Goal: Book appointment/travel/reservation

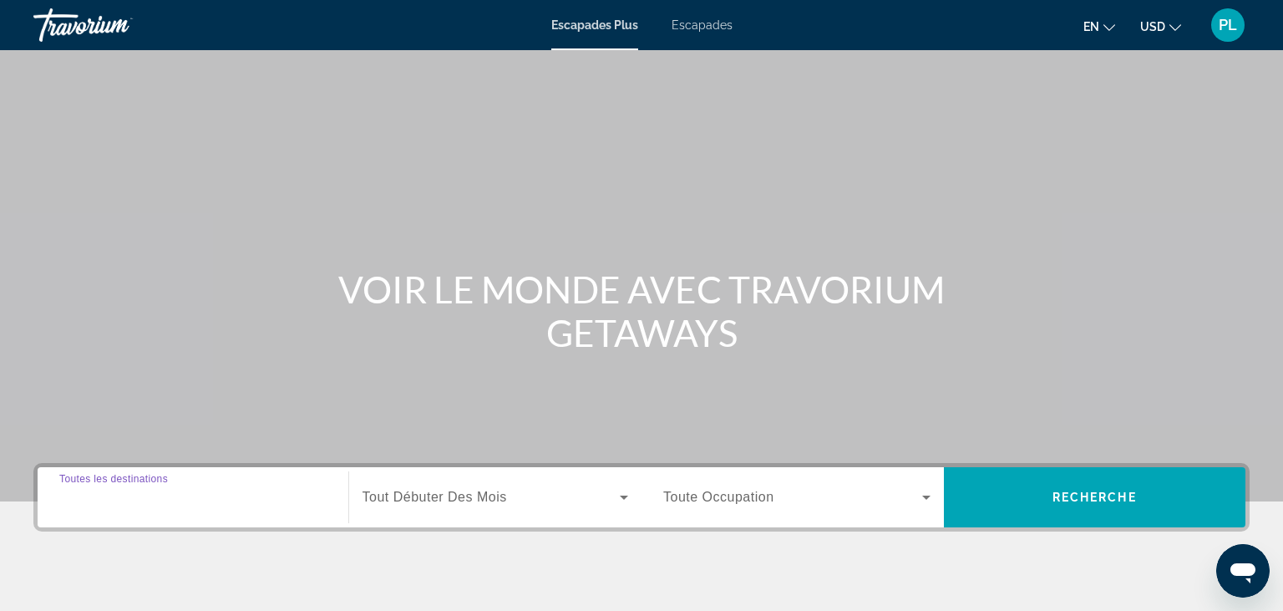
click at [269, 493] on input "Destination Toutes les destinations" at bounding box center [192, 498] width 267 height 20
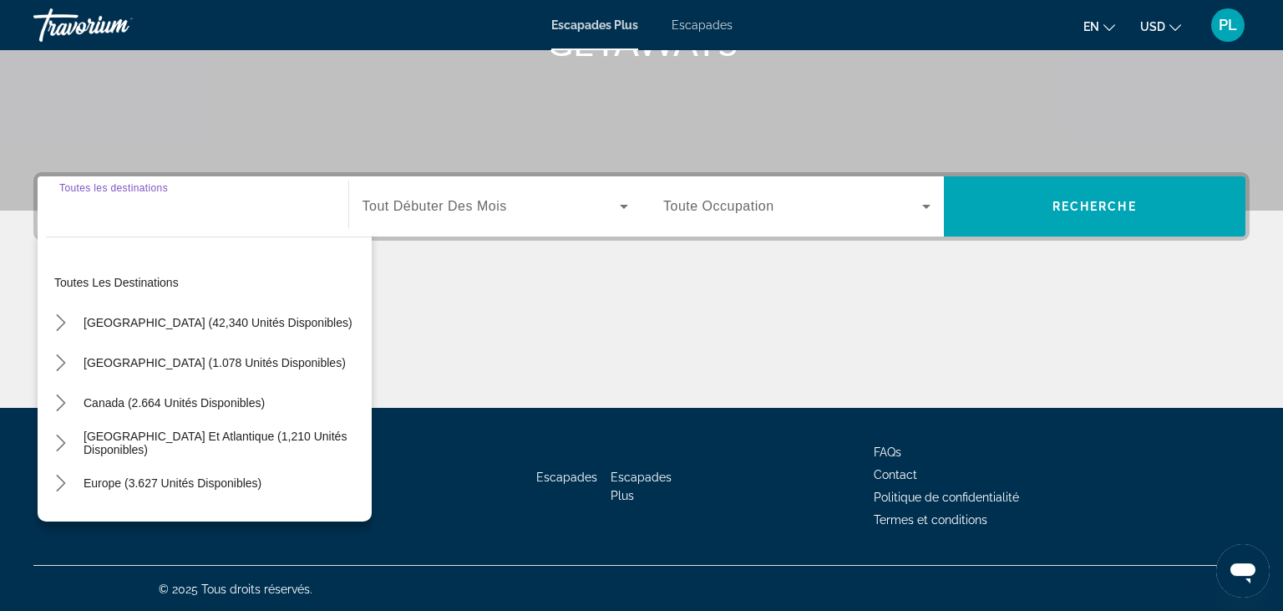
scroll to position [291, 0]
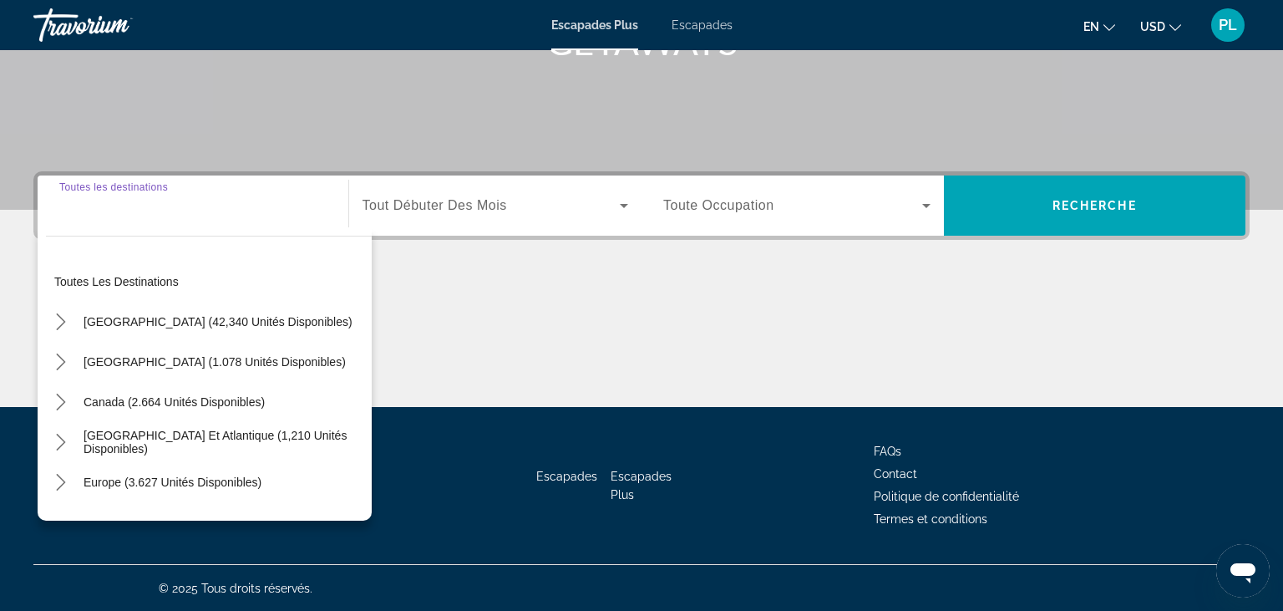
click at [269, 493] on span "Sélectionner une destination: Europe (3.627 unités disponibles)" at bounding box center [172, 482] width 195 height 40
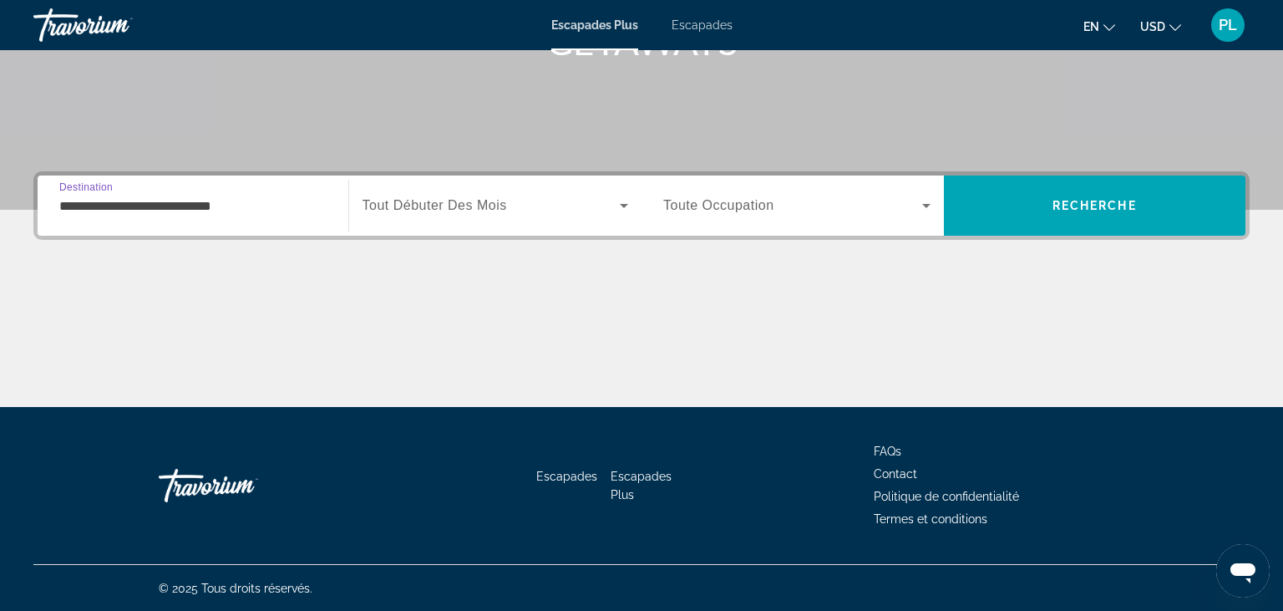
click at [189, 199] on input "**********" at bounding box center [192, 206] width 267 height 20
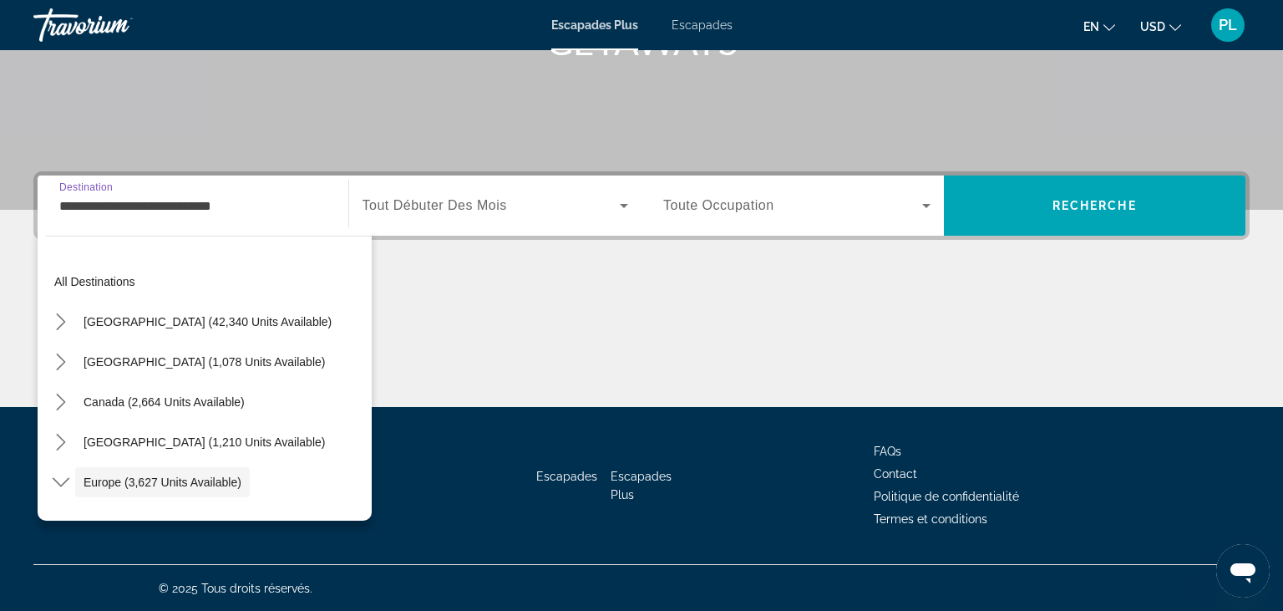
scroll to position [99, 0]
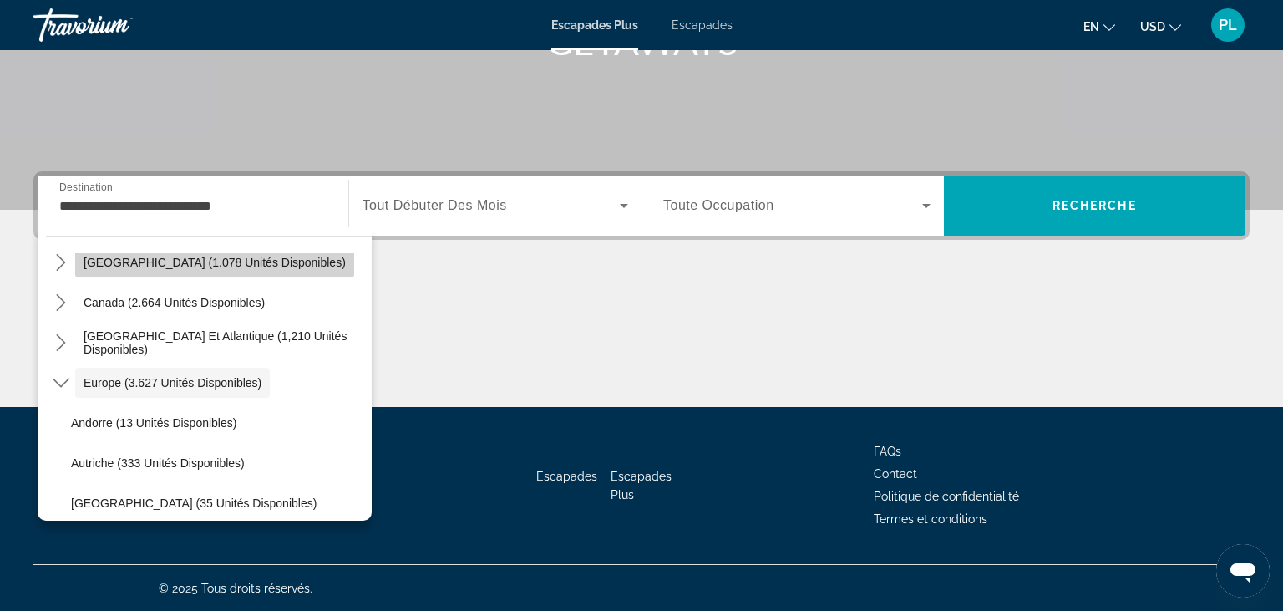
click at [240, 266] on span "[GEOGRAPHIC_DATA] (1.078 unités disponibles)" at bounding box center [215, 262] width 262 height 13
type input "**********"
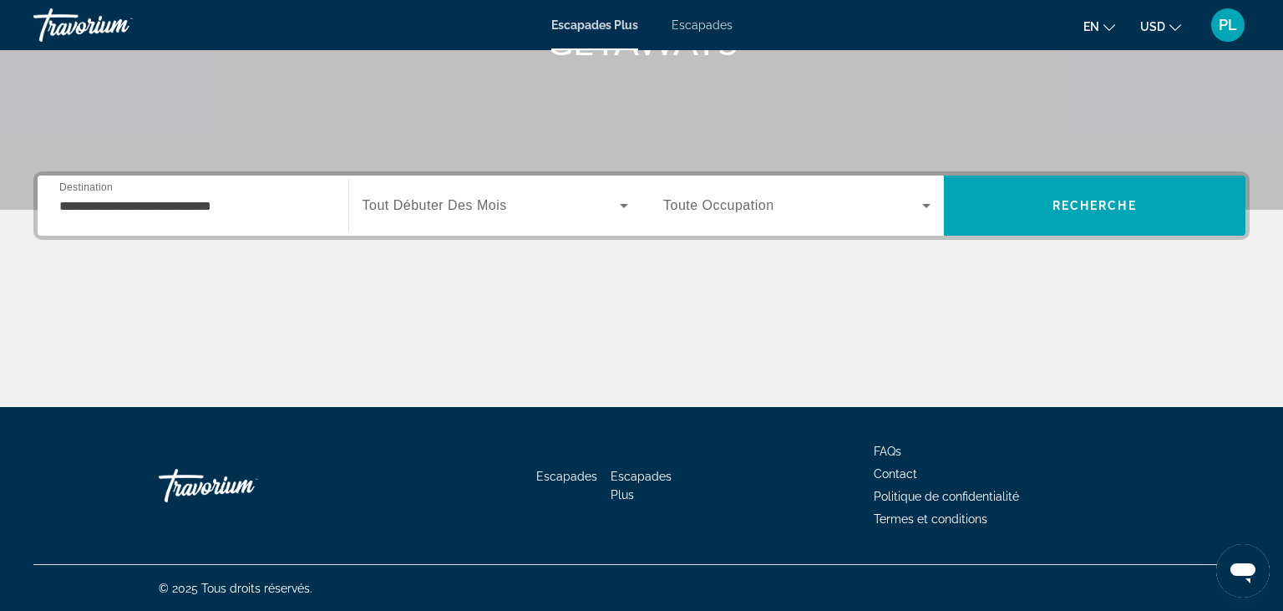
click at [403, 211] on span "Tout Débuter Des Mois" at bounding box center [434, 205] width 144 height 14
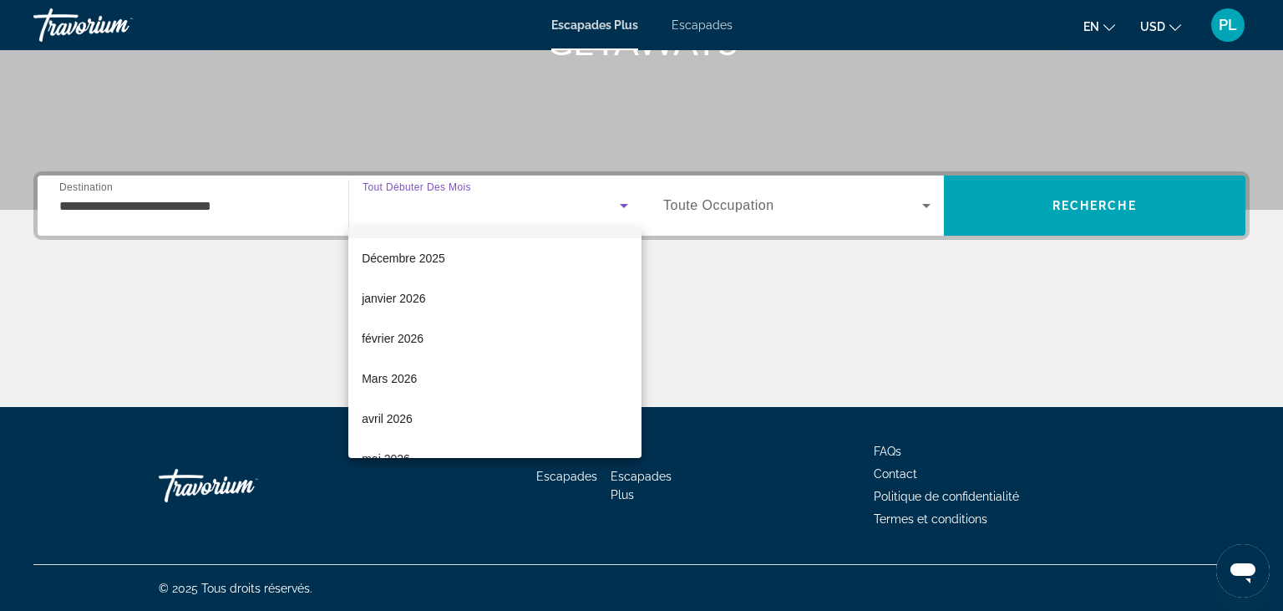
scroll to position [119, 0]
click at [408, 372] on span "Mars 2026" at bounding box center [389, 377] width 55 height 20
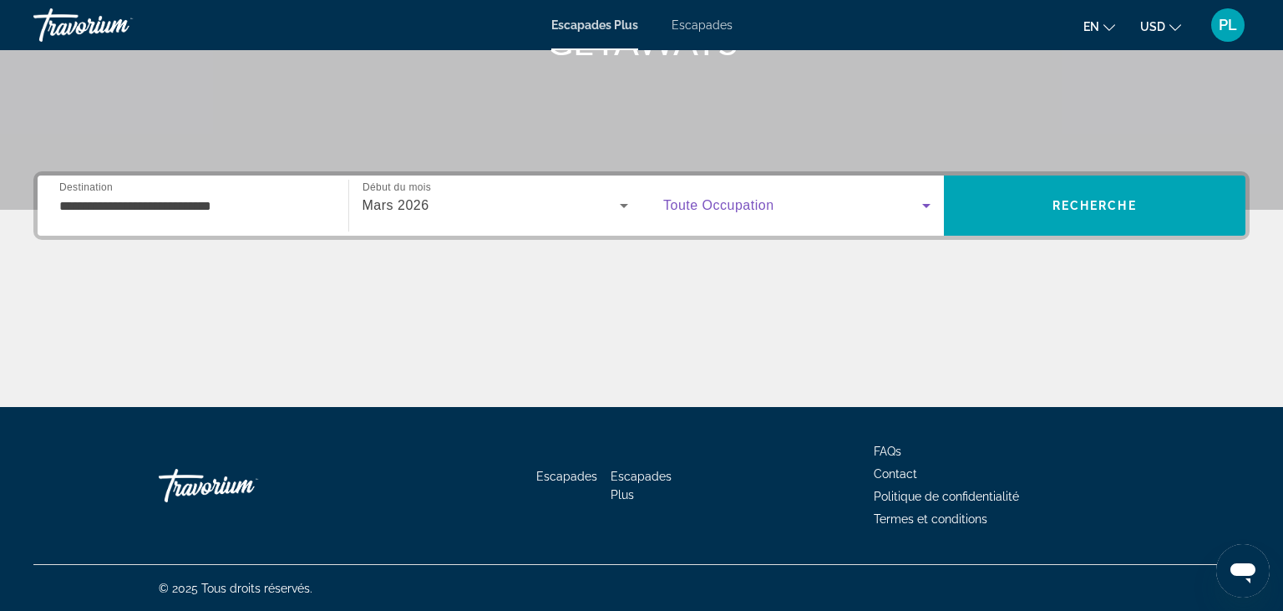
click at [682, 195] on span "Soumission widget" at bounding box center [792, 205] width 259 height 20
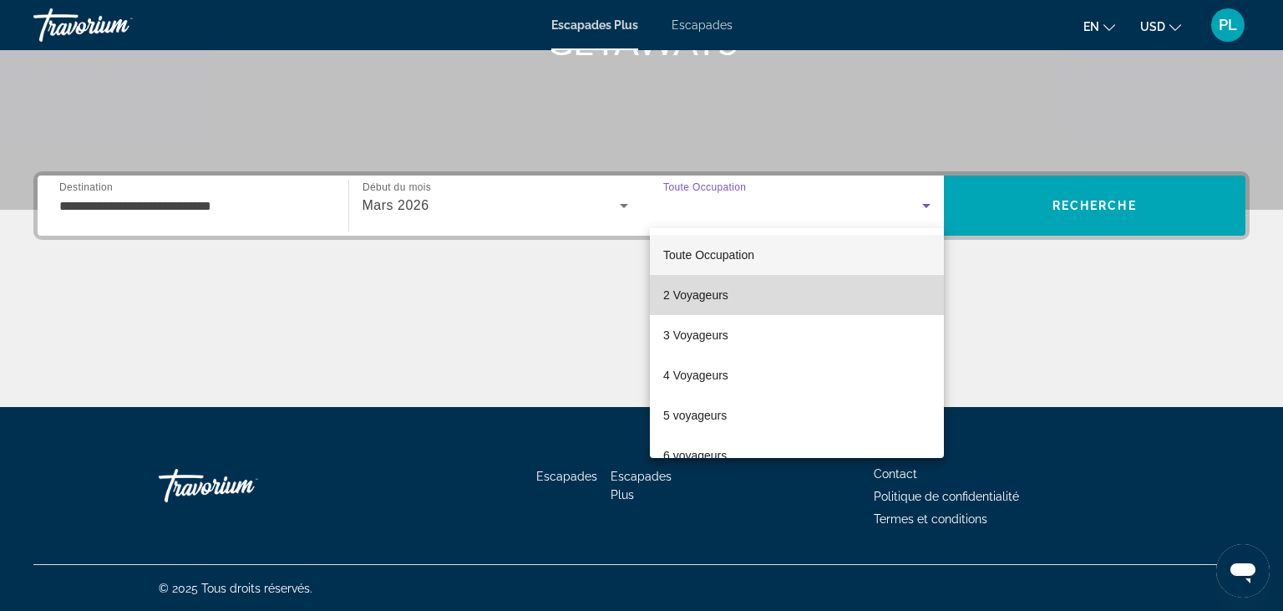
click at [686, 296] on span "2 Voyageurs" at bounding box center [695, 295] width 65 height 20
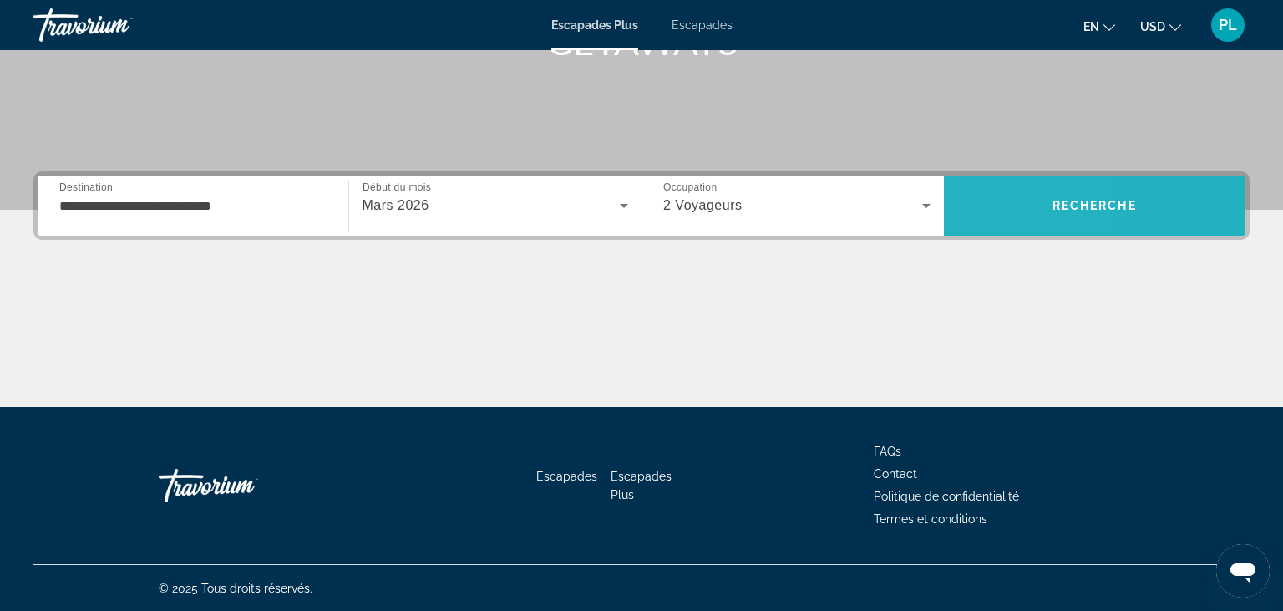
click at [970, 204] on span "Recherche" at bounding box center [1095, 205] width 302 height 40
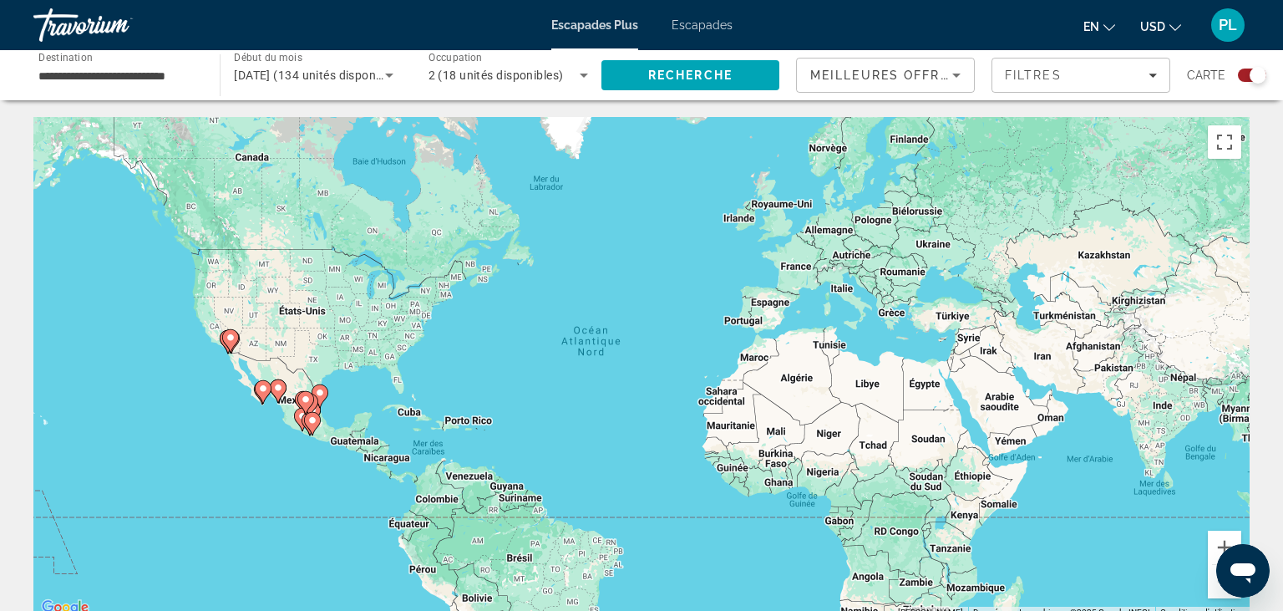
click at [844, 72] on span "Meilleures Offres" at bounding box center [884, 74] width 148 height 13
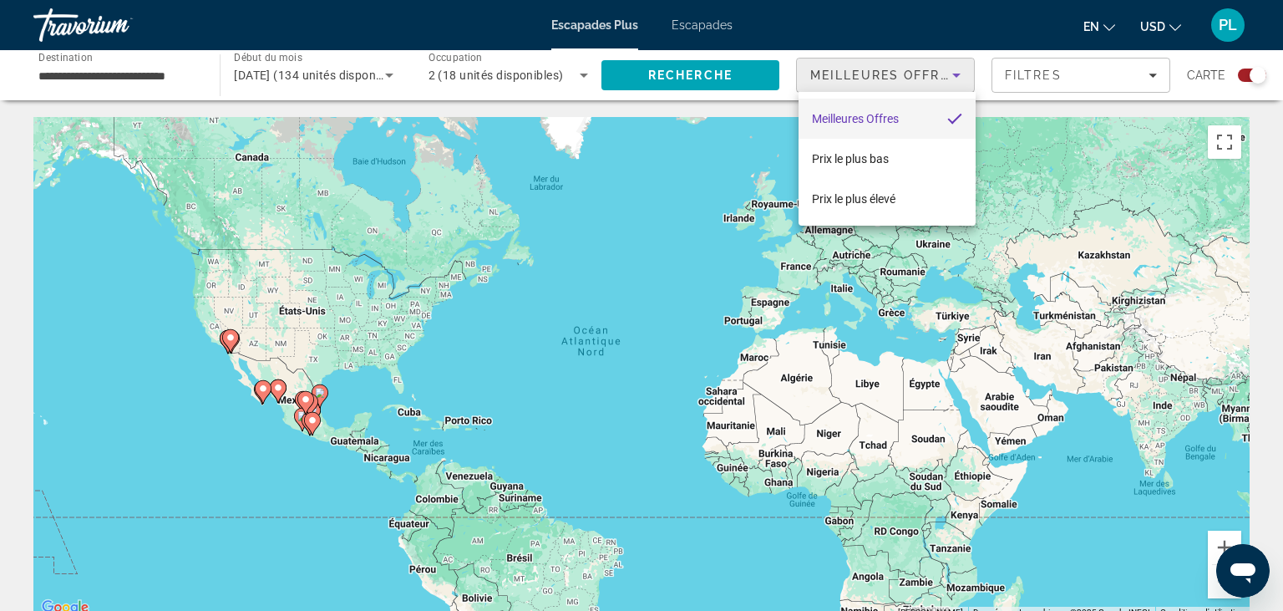
click at [844, 72] on div at bounding box center [641, 305] width 1283 height 611
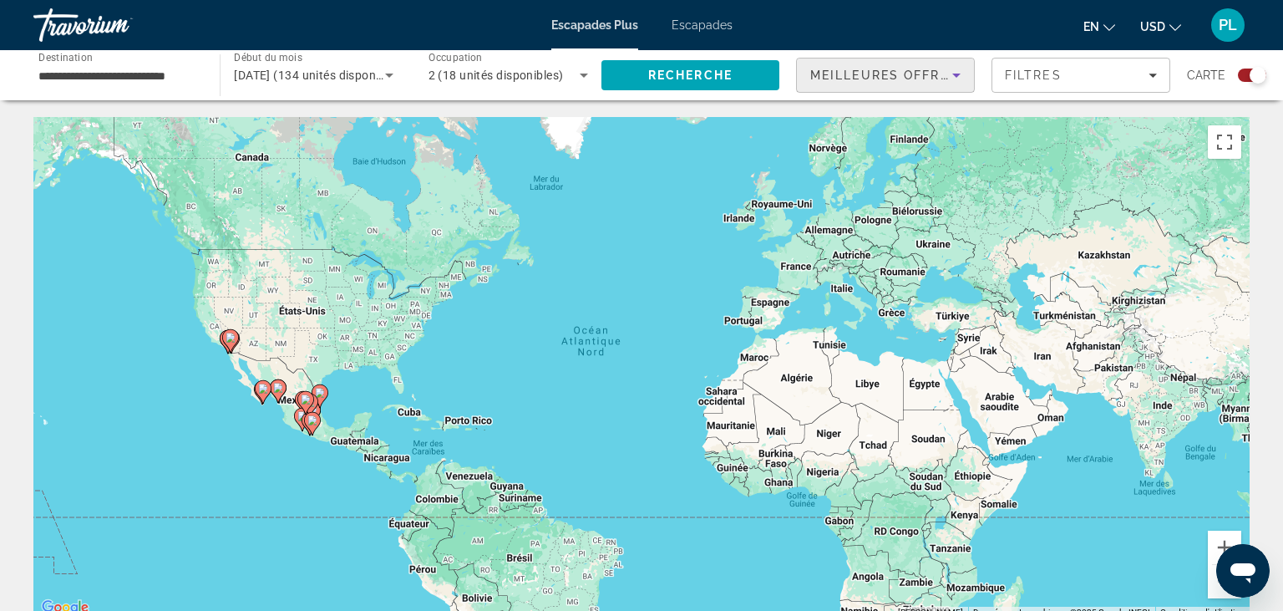
click at [844, 72] on span "Meilleures Offres" at bounding box center [884, 74] width 148 height 13
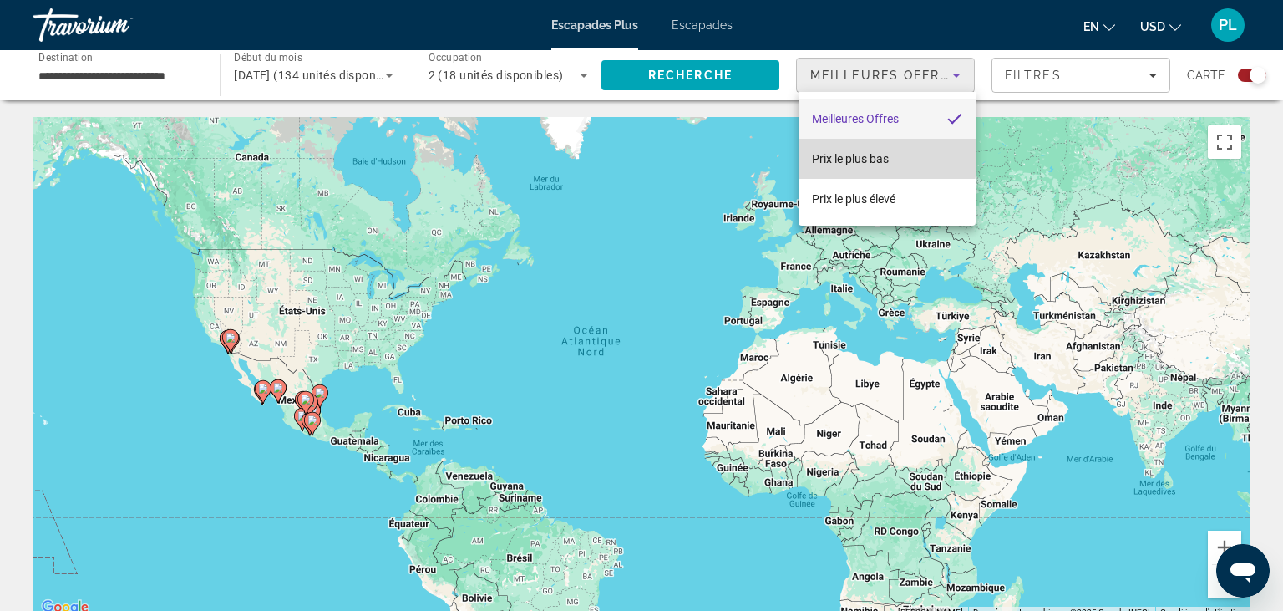
click at [849, 148] on mat-option "Prix le plus bas" at bounding box center [886, 159] width 177 height 40
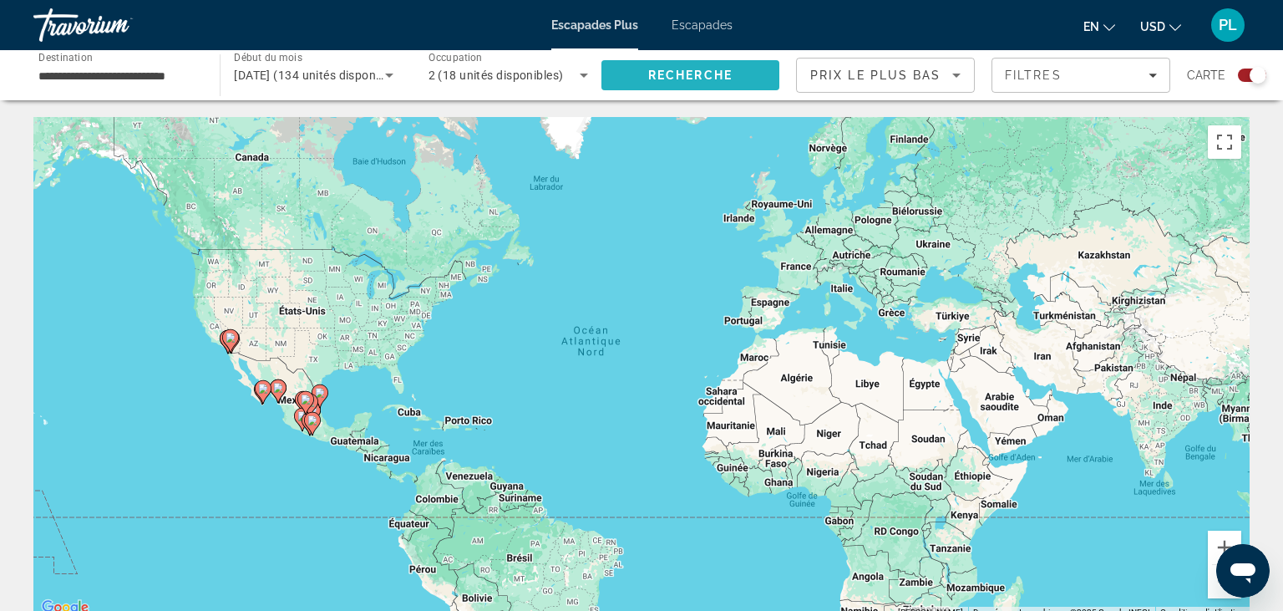
click at [671, 79] on span "Recherche" at bounding box center [690, 74] width 84 height 13
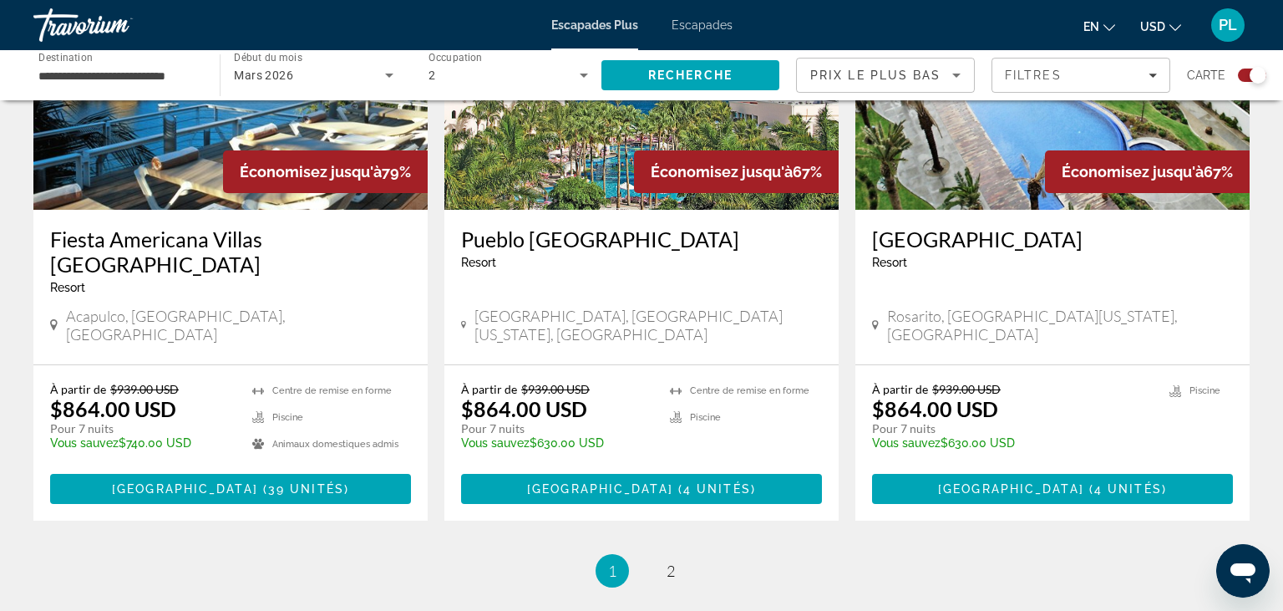
scroll to position [2658, 0]
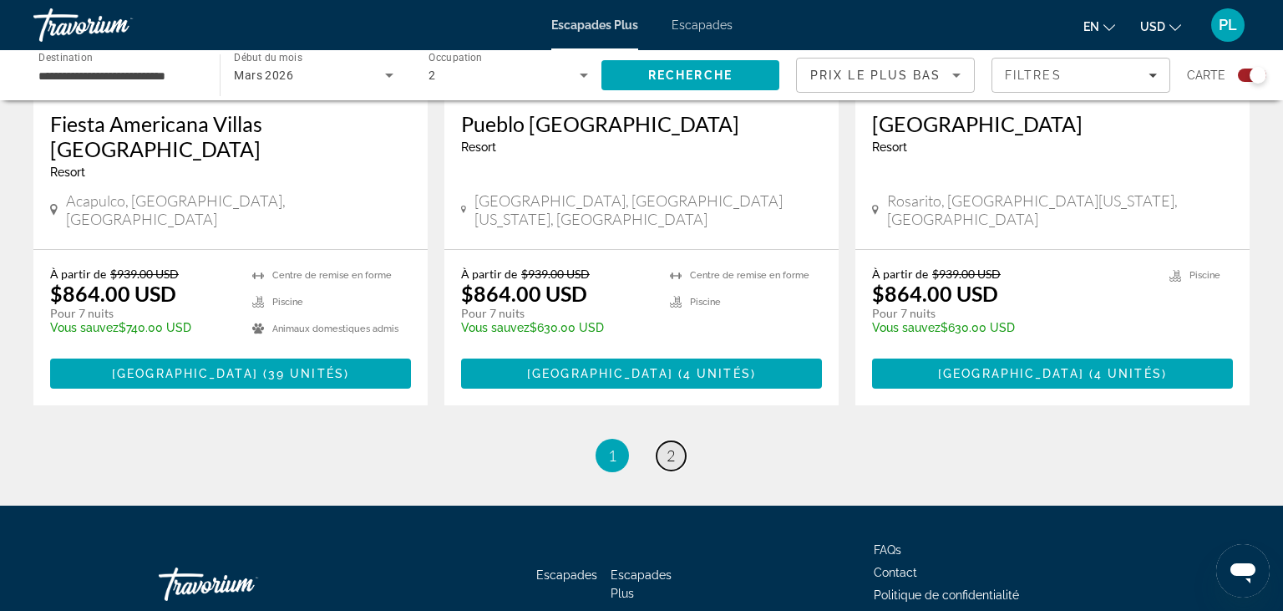
click at [682, 441] on link "page 2" at bounding box center [670, 455] width 29 height 29
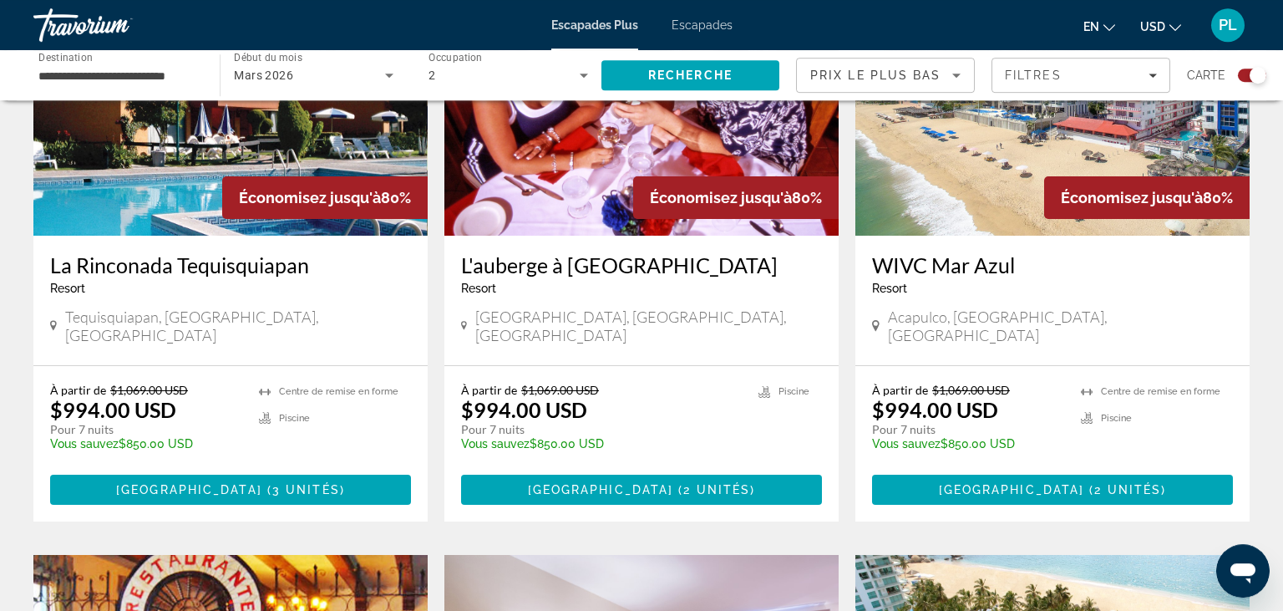
scroll to position [675, 0]
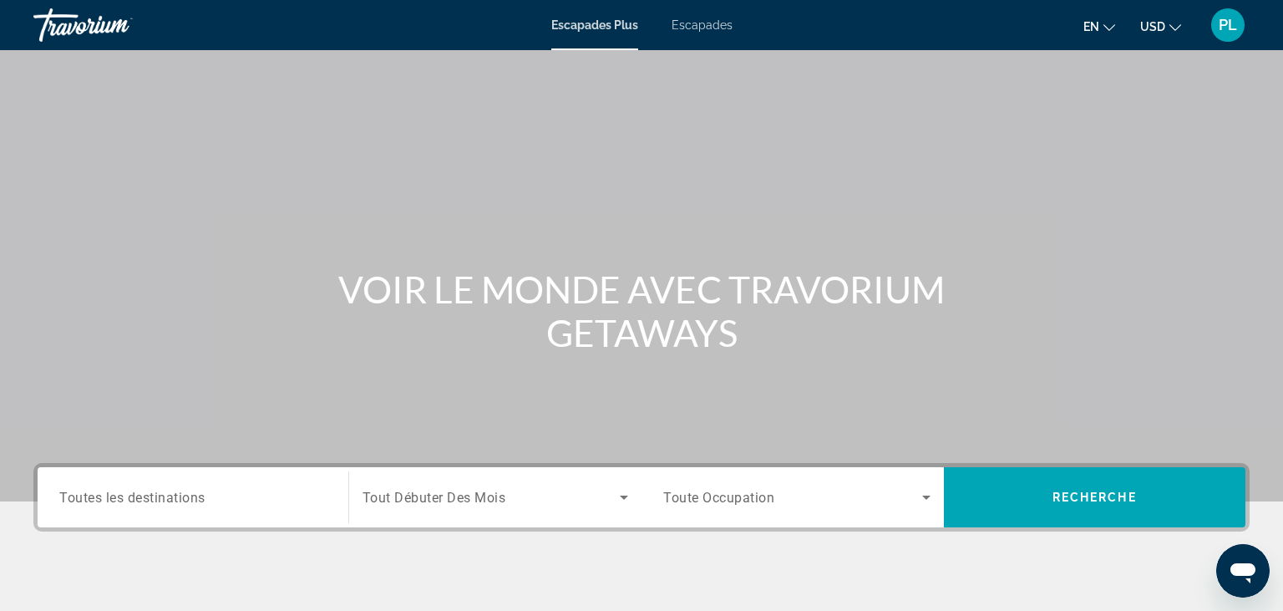
scroll to position [291, 0]
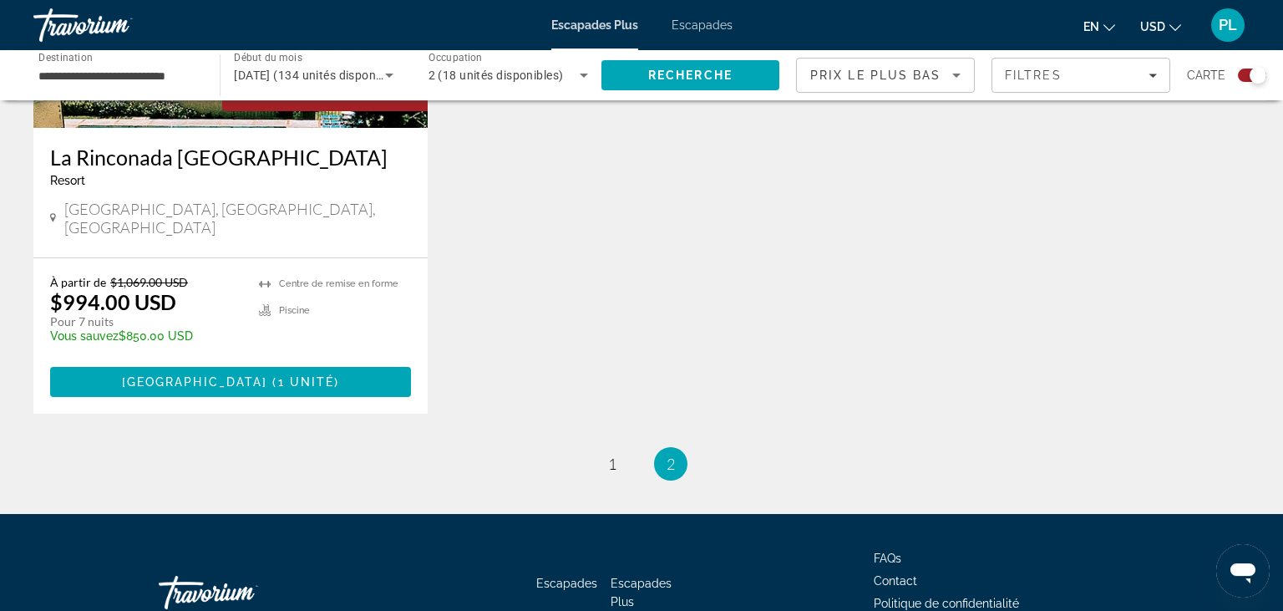
scroll to position [2040, 0]
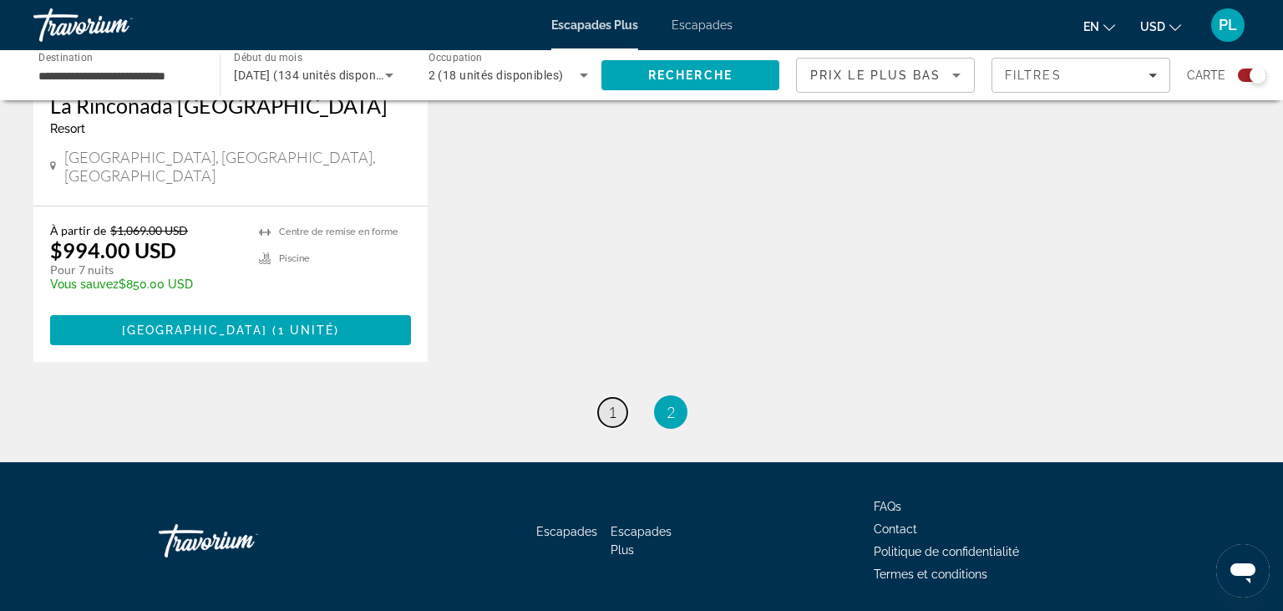
click at [618, 398] on link "page 1" at bounding box center [612, 412] width 29 height 29
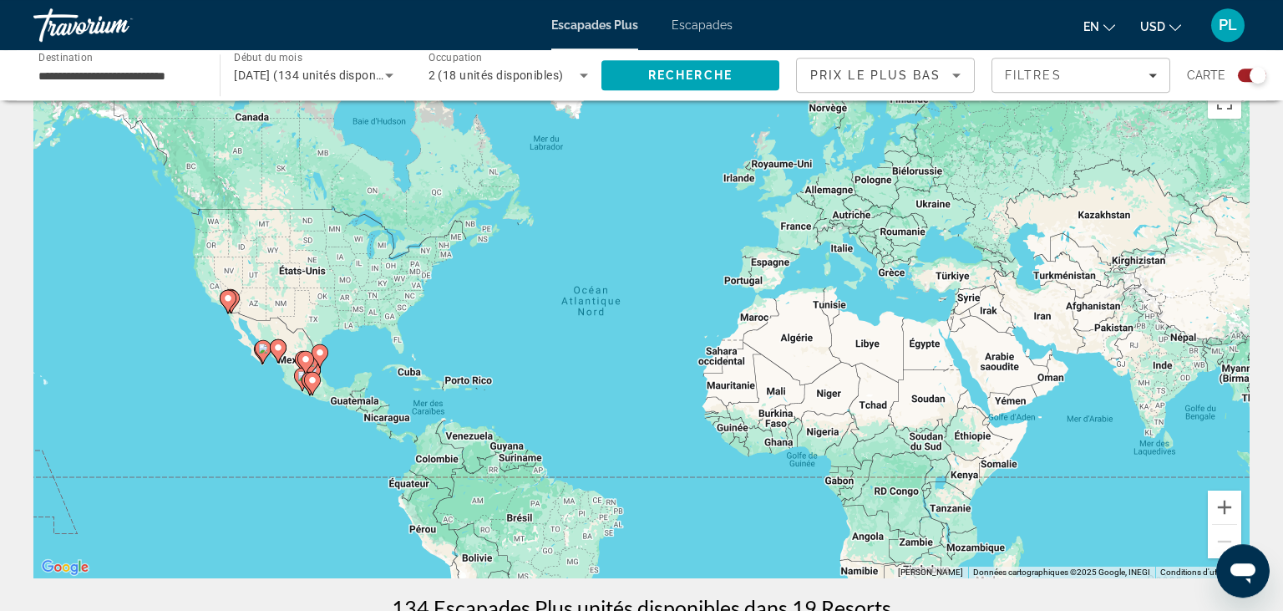
scroll to position [0, 0]
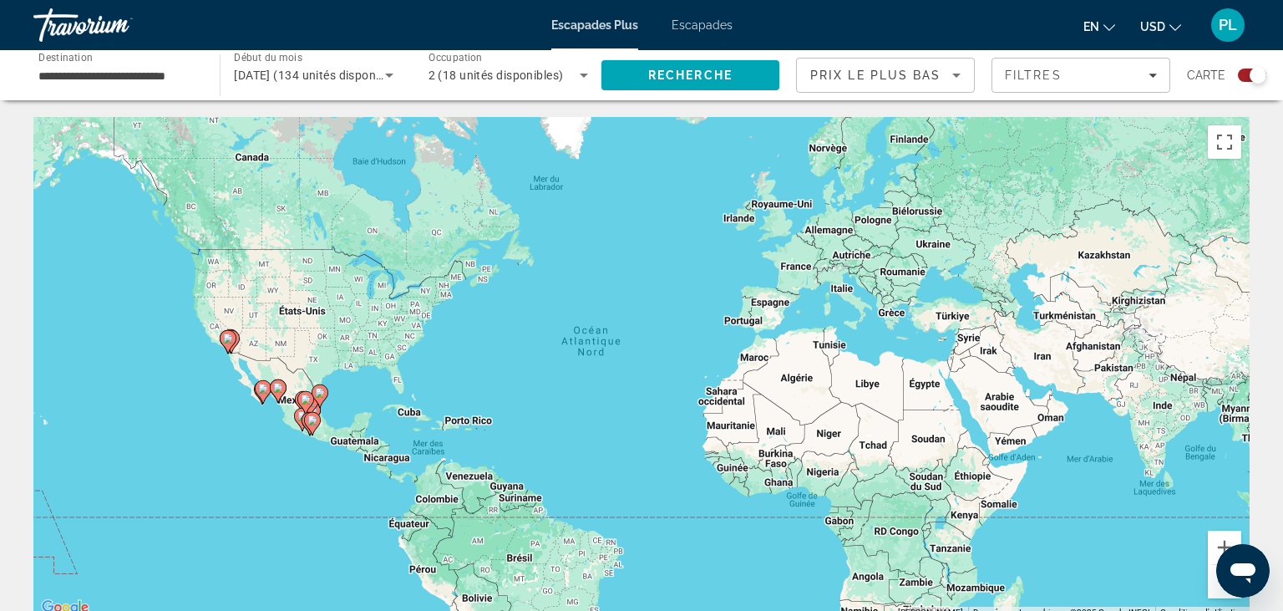
click at [169, 79] on input "**********" at bounding box center [118, 76] width 160 height 20
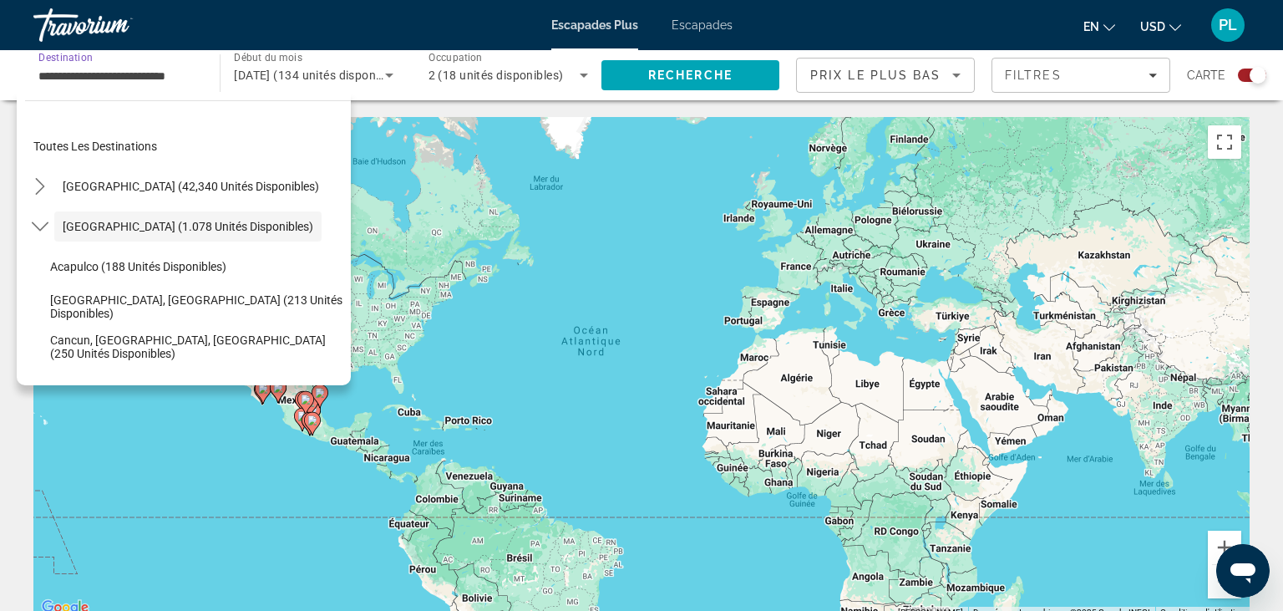
click at [175, 73] on input "**********" at bounding box center [118, 76] width 160 height 20
click at [99, 183] on span "[GEOGRAPHIC_DATA] (42,340 unités disponibles)" at bounding box center [191, 186] width 256 height 13
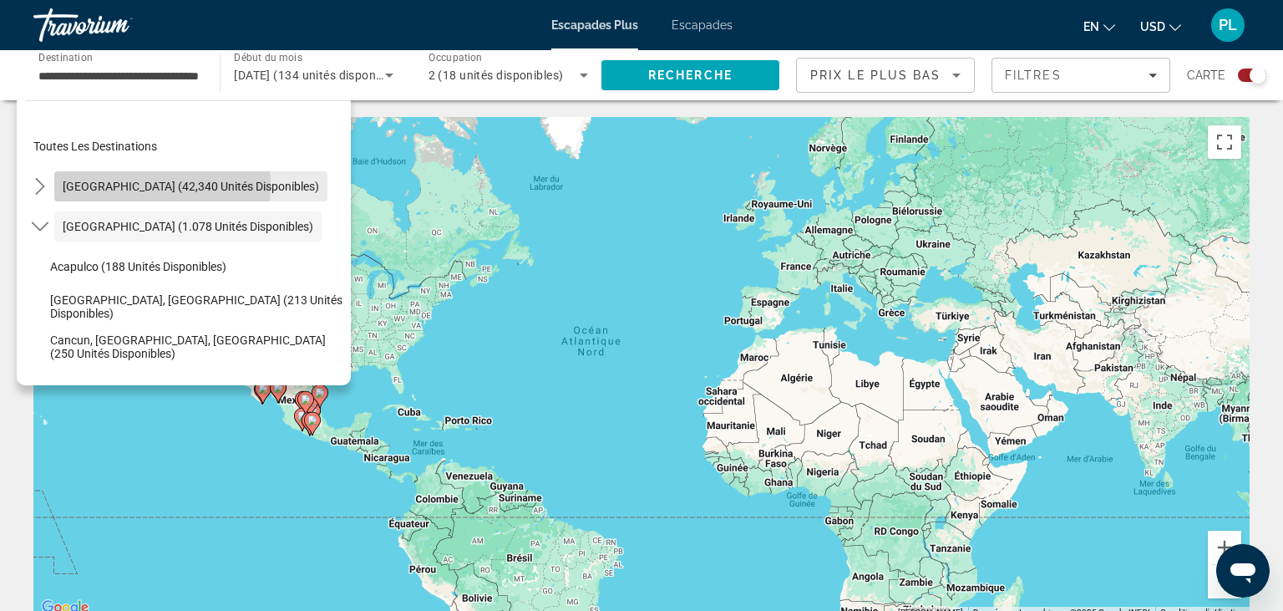
scroll to position [0, 47]
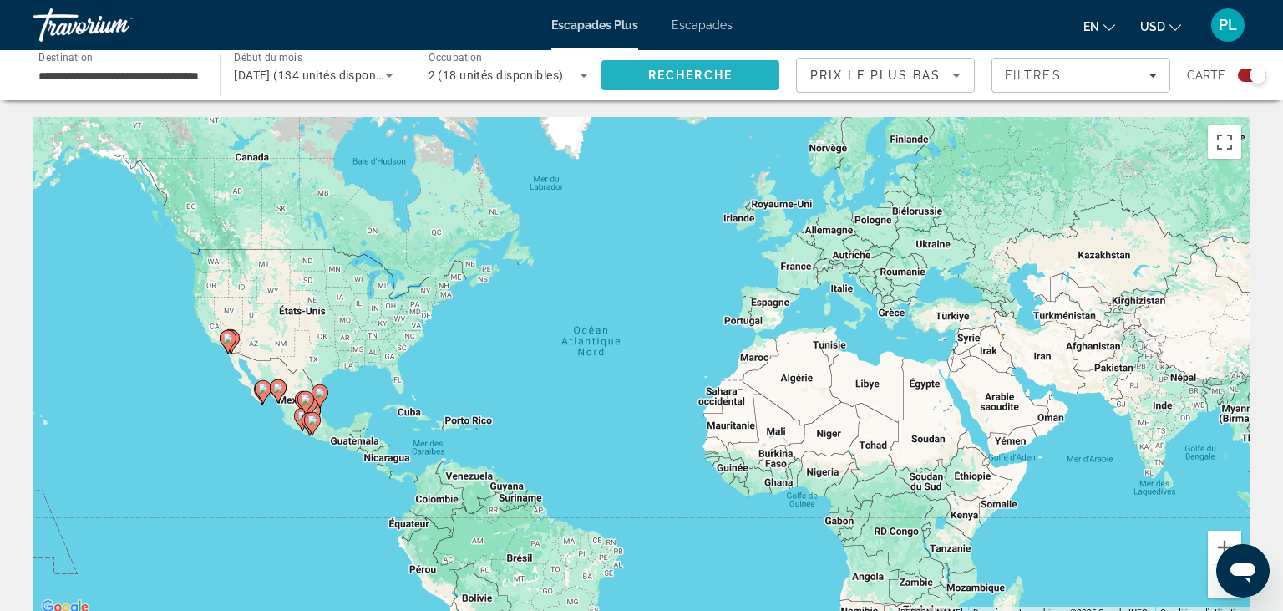
click at [742, 72] on span "Recherche" at bounding box center [690, 75] width 178 height 40
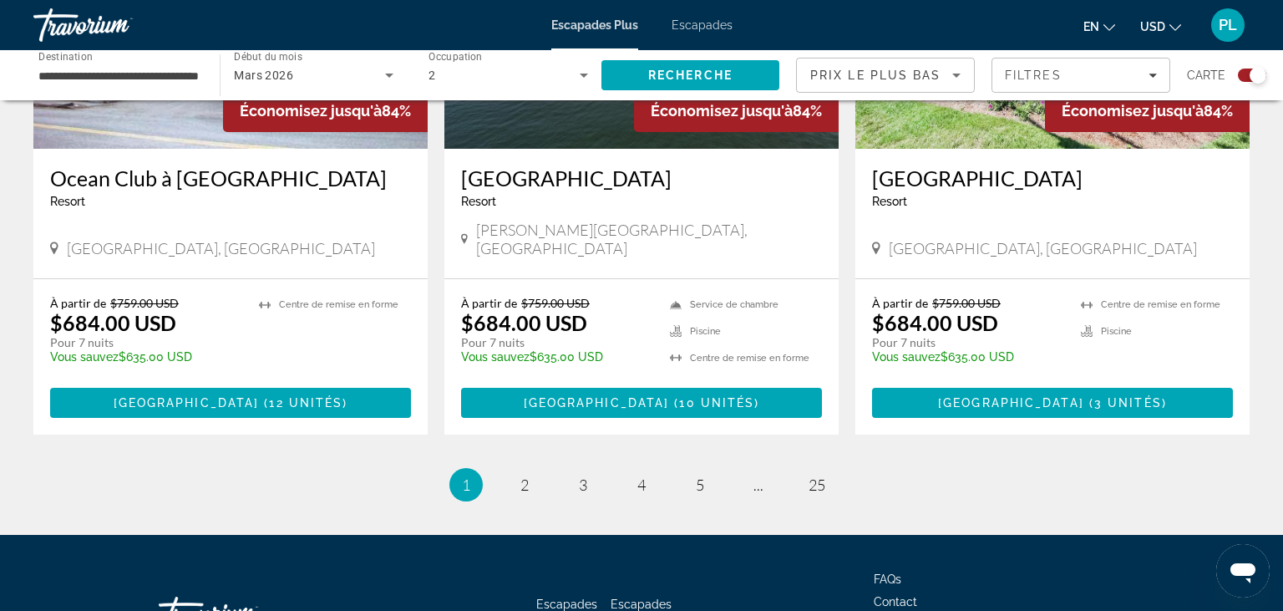
scroll to position [2683, 0]
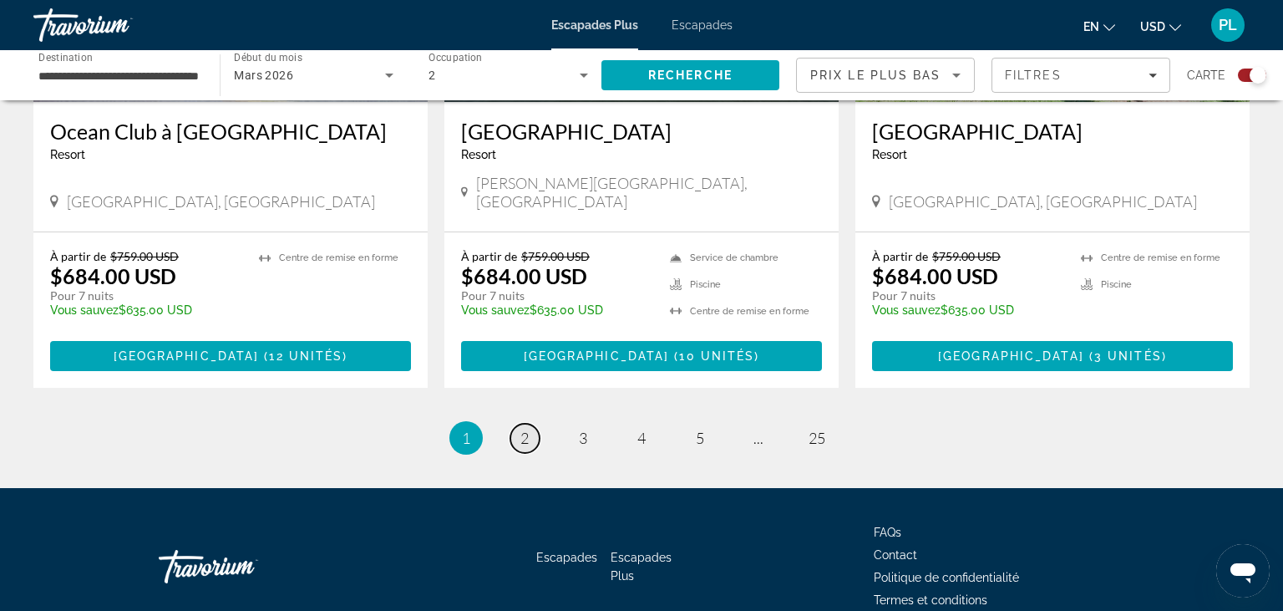
click at [530, 423] on link "page 2" at bounding box center [524, 437] width 29 height 29
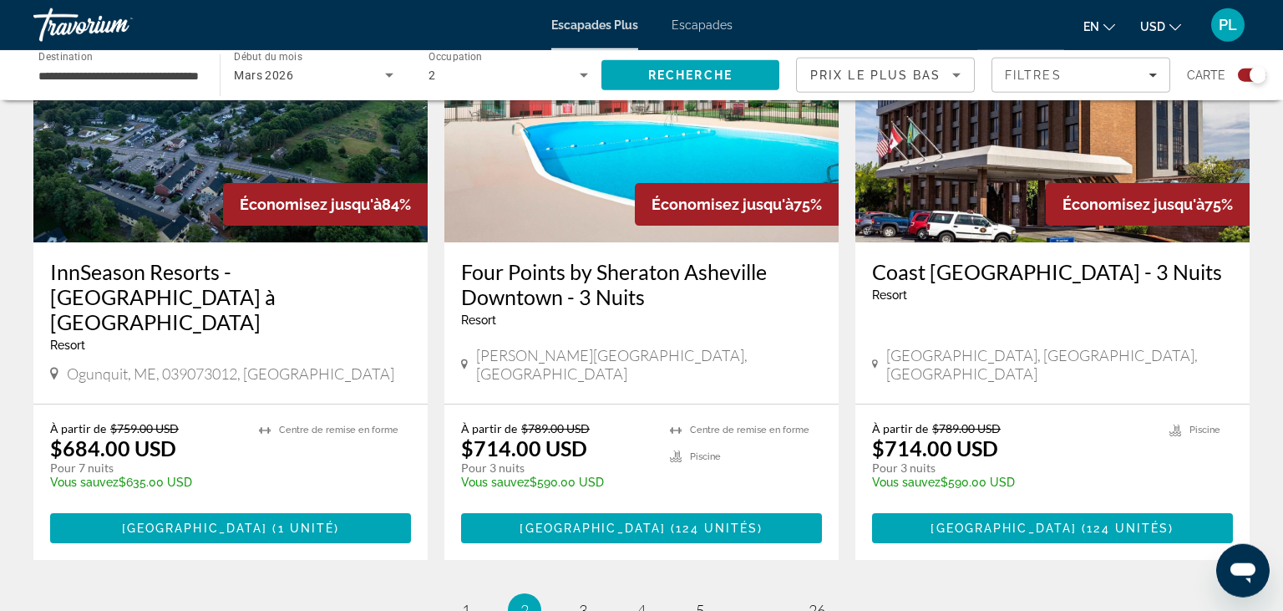
scroll to position [2584, 0]
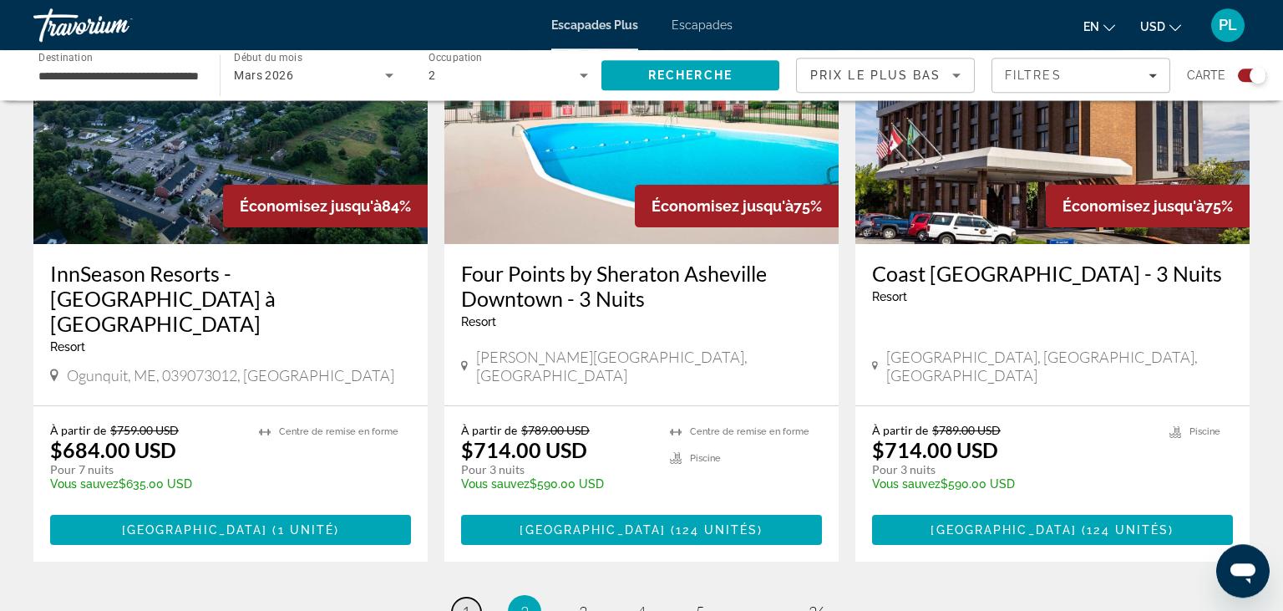
click at [471, 597] on link "page 1" at bounding box center [466, 611] width 29 height 29
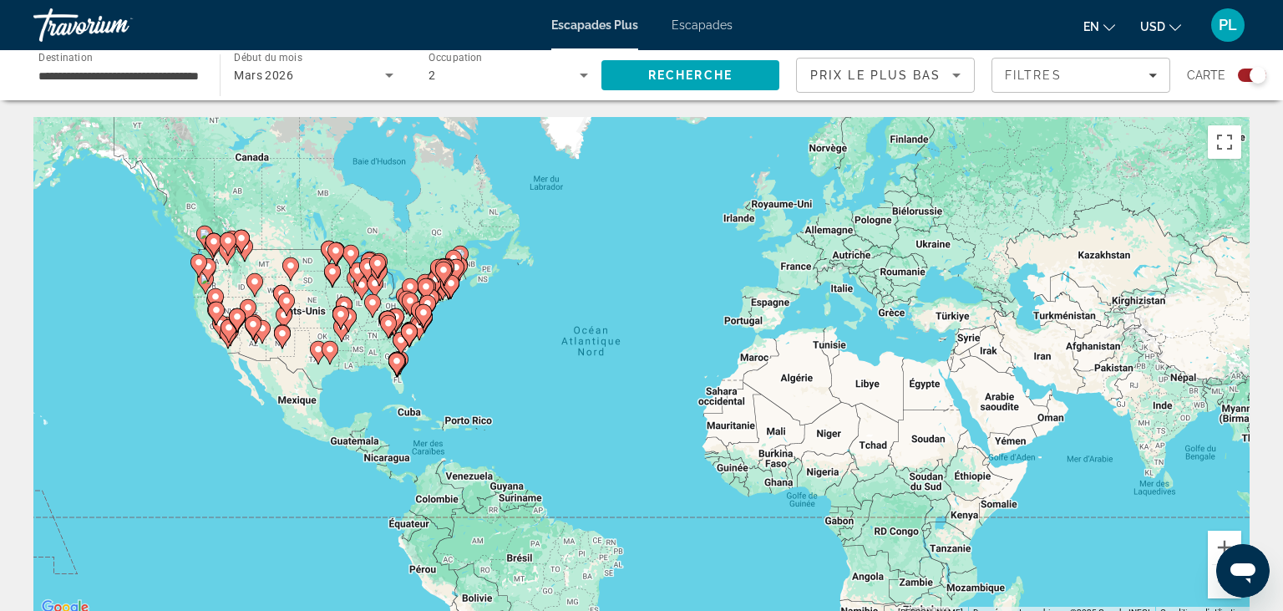
scroll to position [0, 46]
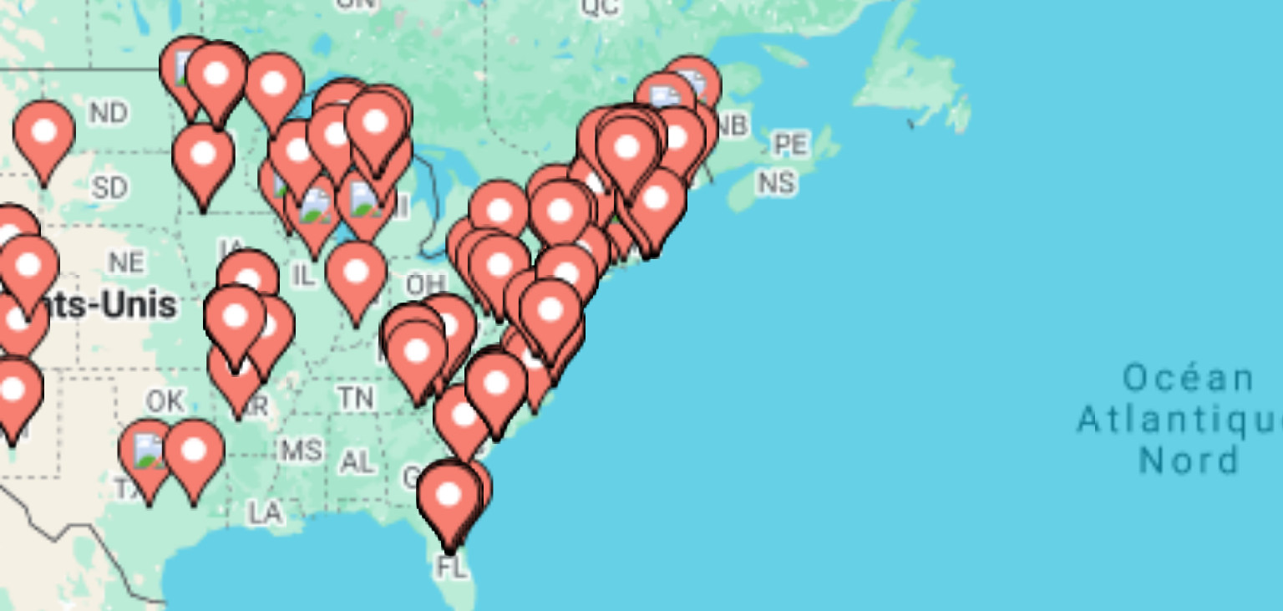
click at [449, 282] on gmp-advanced-marker "Contenu principal" at bounding box center [443, 273] width 17 height 25
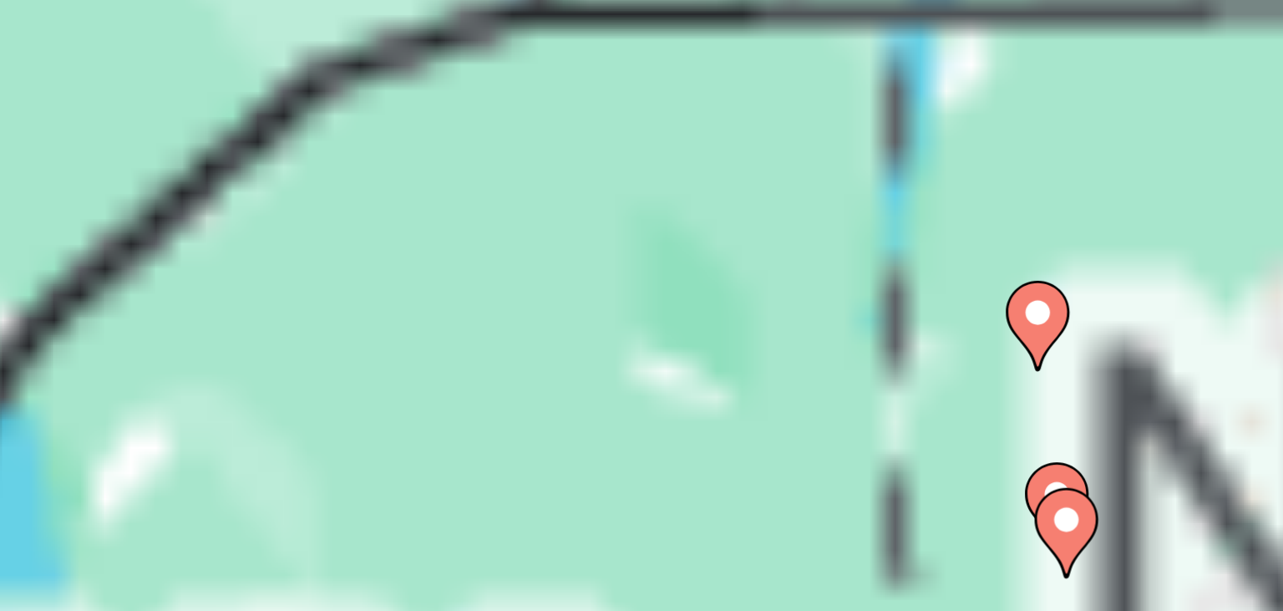
scroll to position [46, 0]
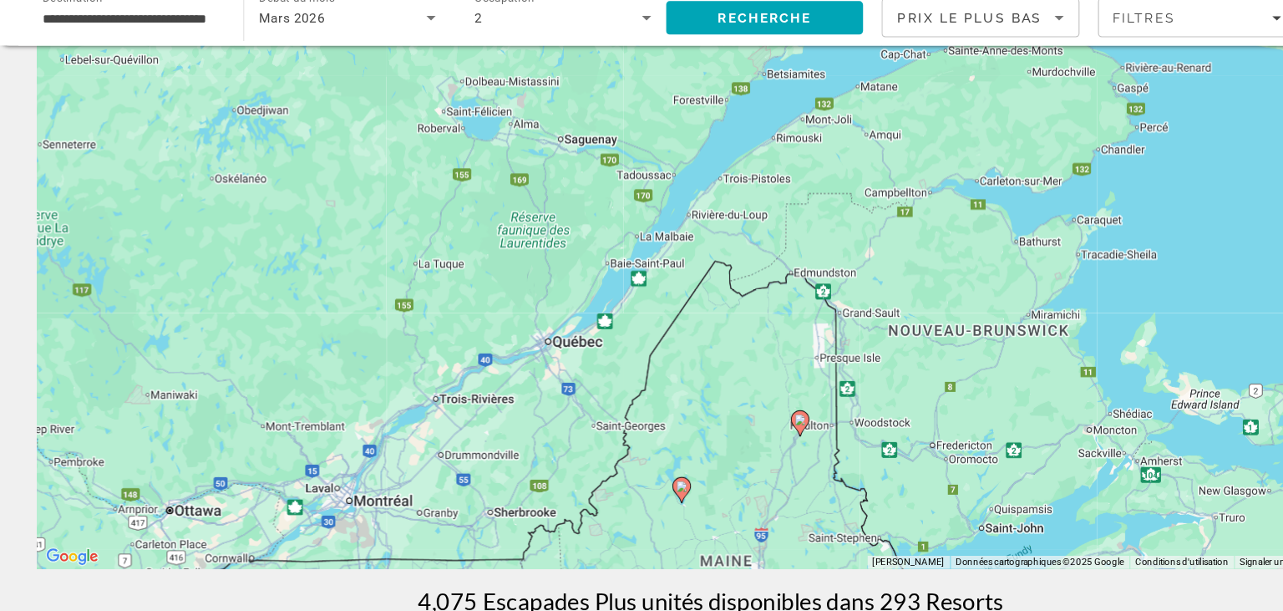
drag, startPoint x: 530, startPoint y: 284, endPoint x: 341, endPoint y: 557, distance: 332.5
click at [341, 557] on div "Pour activer le glissement avec le clavier, appuyez sur Alt+Entrée. Une fois ce…" at bounding box center [641, 321] width 1216 height 501
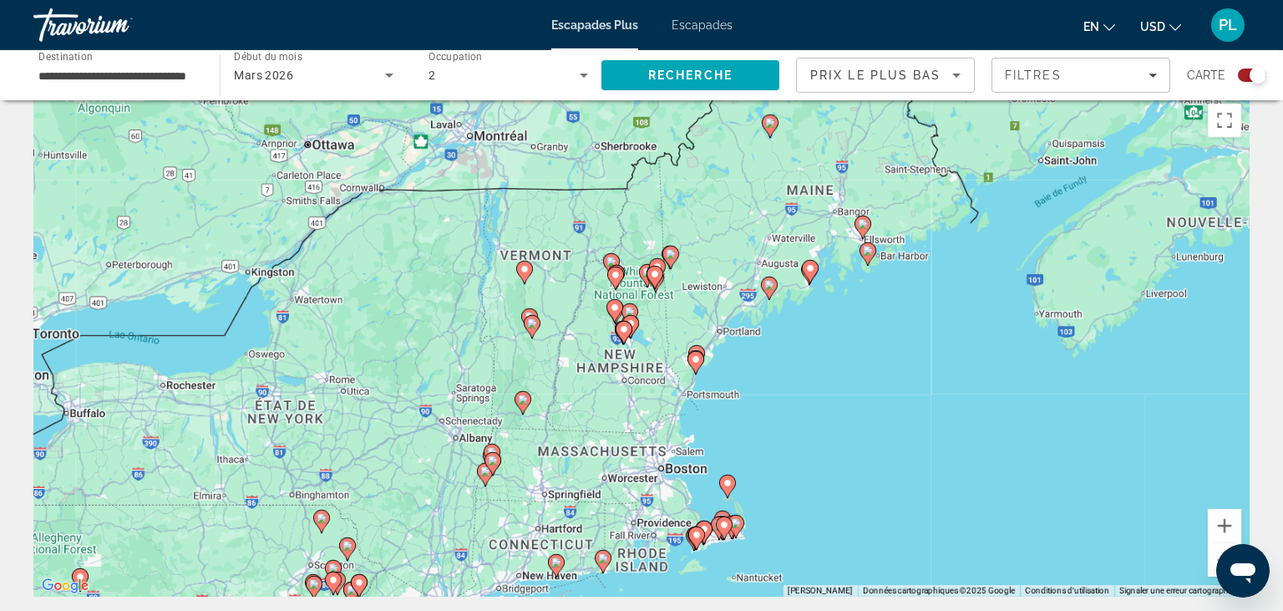
scroll to position [0, 0]
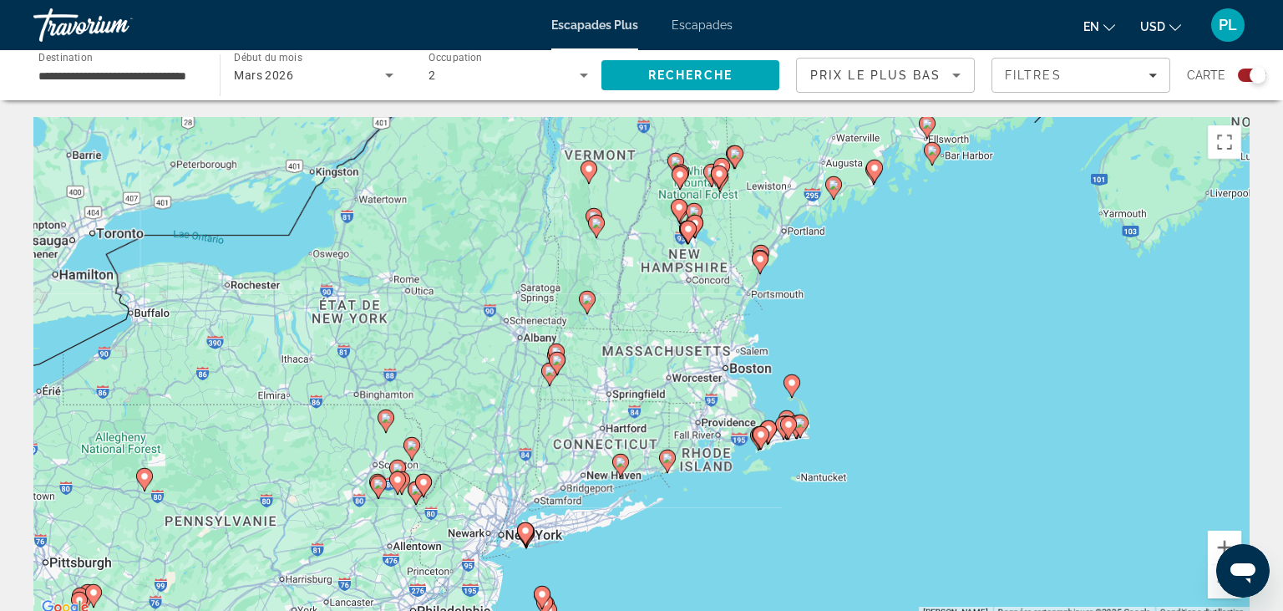
drag, startPoint x: 484, startPoint y: 372, endPoint x: 702, endPoint y: -71, distance: 493.4
click at [702, 117] on div "Pour activer le glissement avec le clavier, appuyez sur Alt+Entrée. Une fois ce…" at bounding box center [641, 367] width 1216 height 501
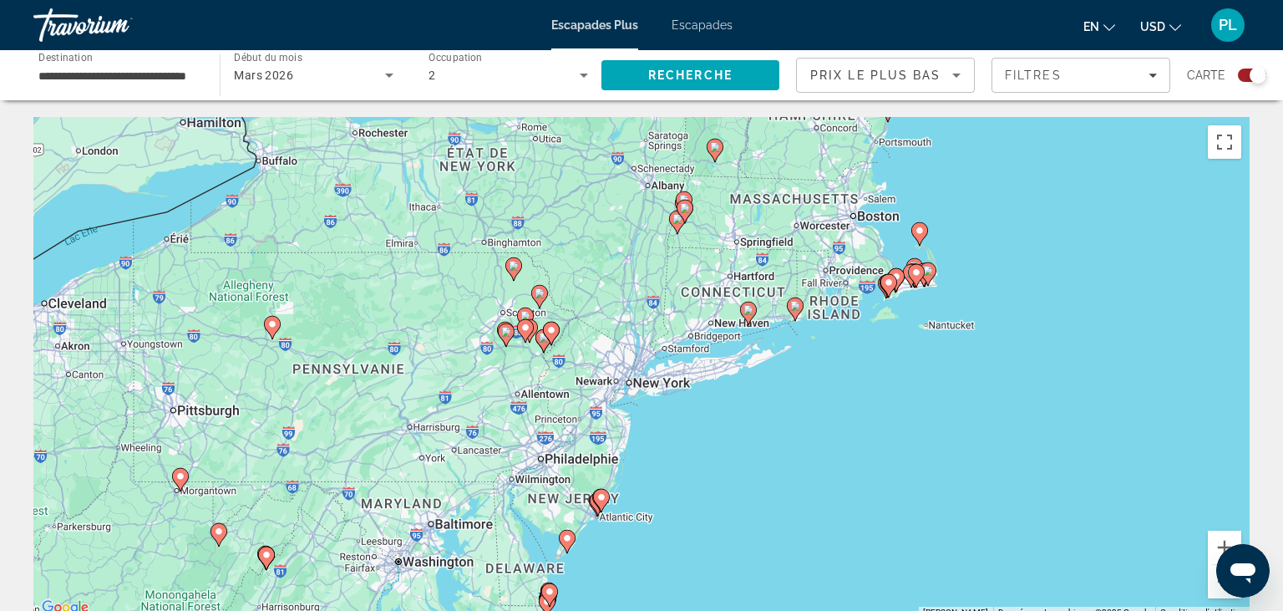
drag, startPoint x: 543, startPoint y: 437, endPoint x: 668, endPoint y: 285, distance: 197.0
click at [668, 285] on div "Pour activer le glissement avec le clavier, appuyez sur Alt+Entrée. Une fois ce…" at bounding box center [641, 367] width 1216 height 501
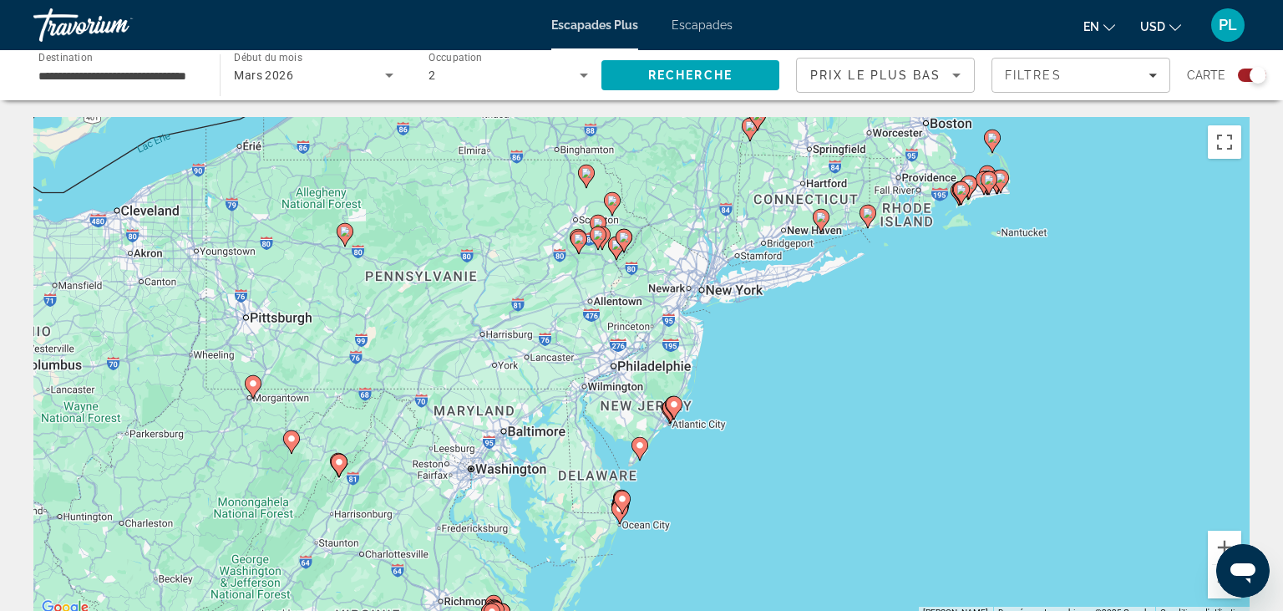
drag, startPoint x: 613, startPoint y: 403, endPoint x: 684, endPoint y: 308, distance: 118.1
click at [684, 308] on div "Pour activer le glissement avec le clavier, appuyez sur Alt+Entrée. Une fois ce…" at bounding box center [641, 367] width 1216 height 501
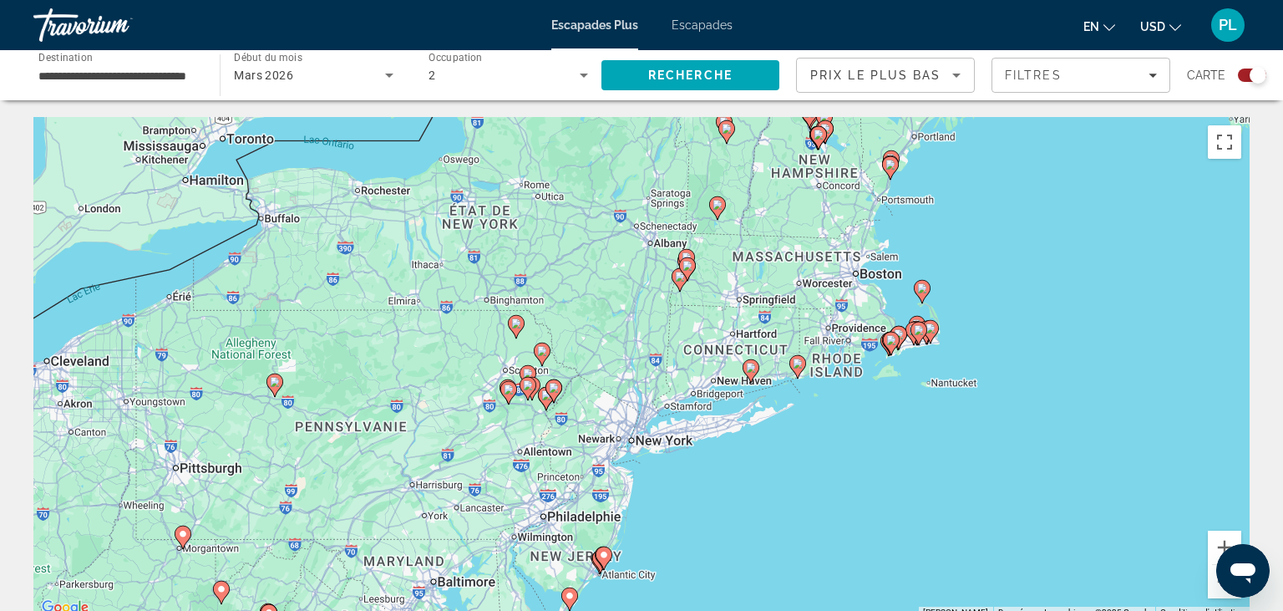
drag, startPoint x: 687, startPoint y: 231, endPoint x: 609, endPoint y: 418, distance: 202.9
click at [609, 418] on div "Pour activer le glissement avec le clavier, appuyez sur Alt+Entrée. Une fois ce…" at bounding box center [641, 367] width 1216 height 501
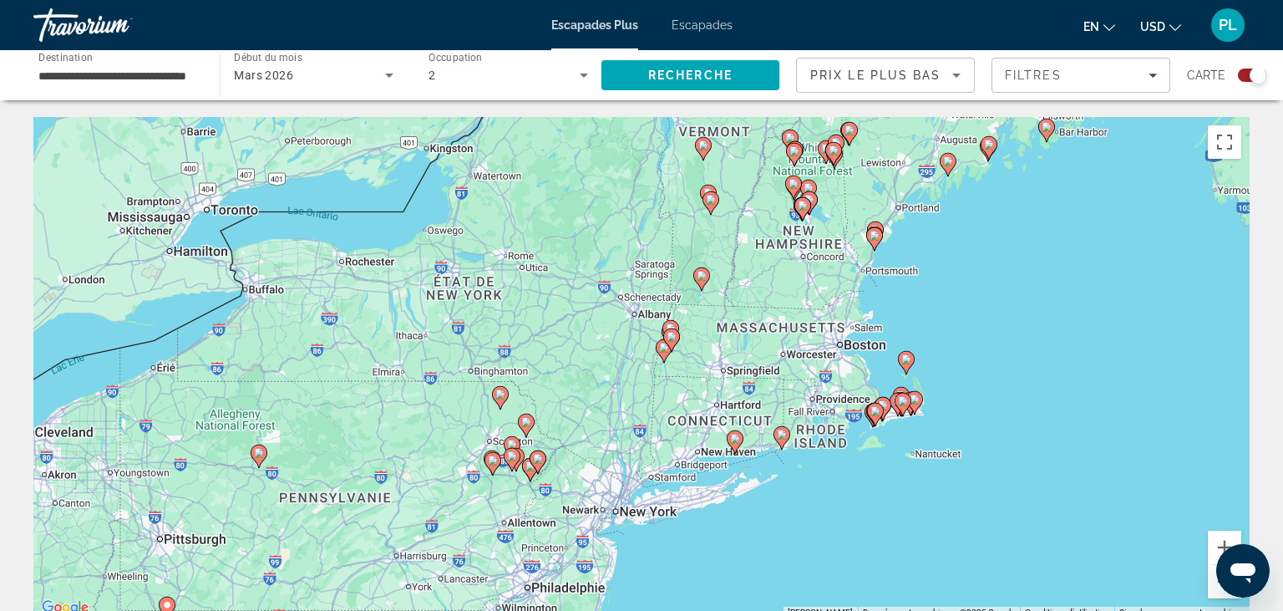
click at [702, 155] on icon "Contenu principal" at bounding box center [703, 149] width 15 height 22
type input "**********"
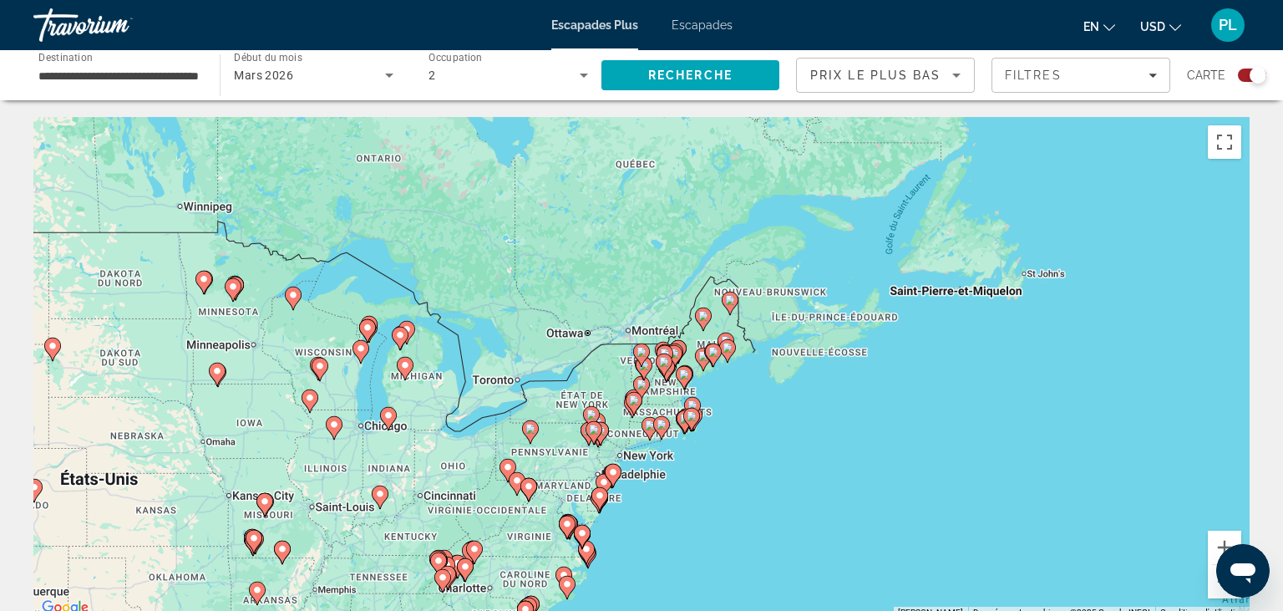
click at [135, 64] on div "**********" at bounding box center [118, 76] width 160 height 48
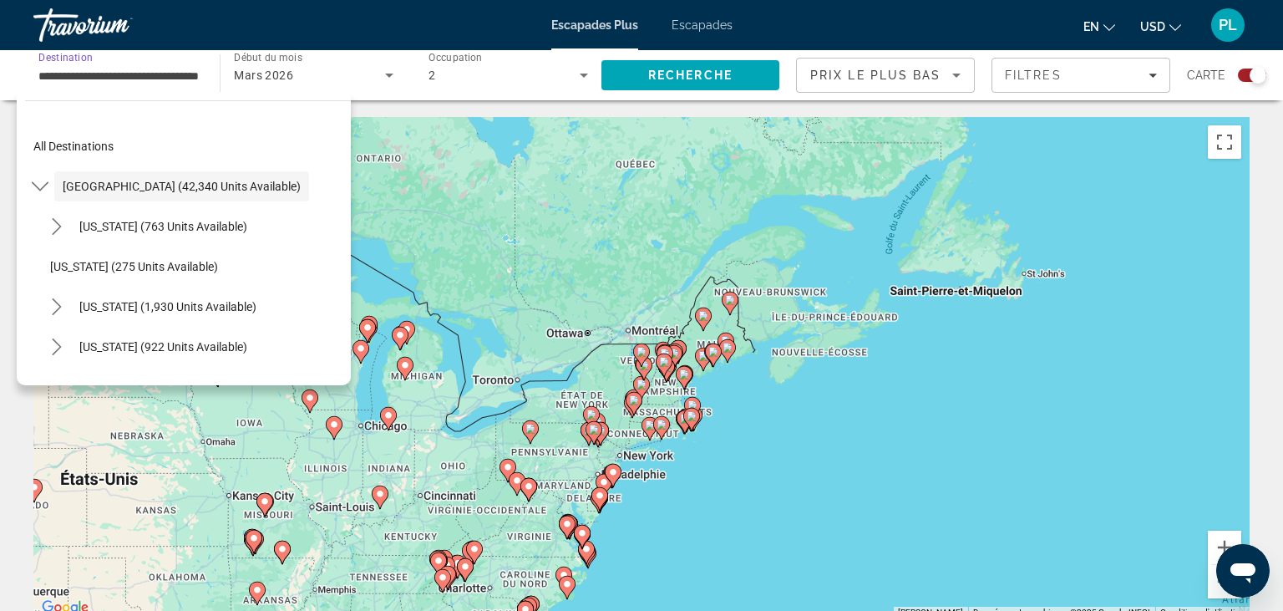
scroll to position [0, 47]
click at [139, 79] on input "**********" at bounding box center [118, 76] width 160 height 20
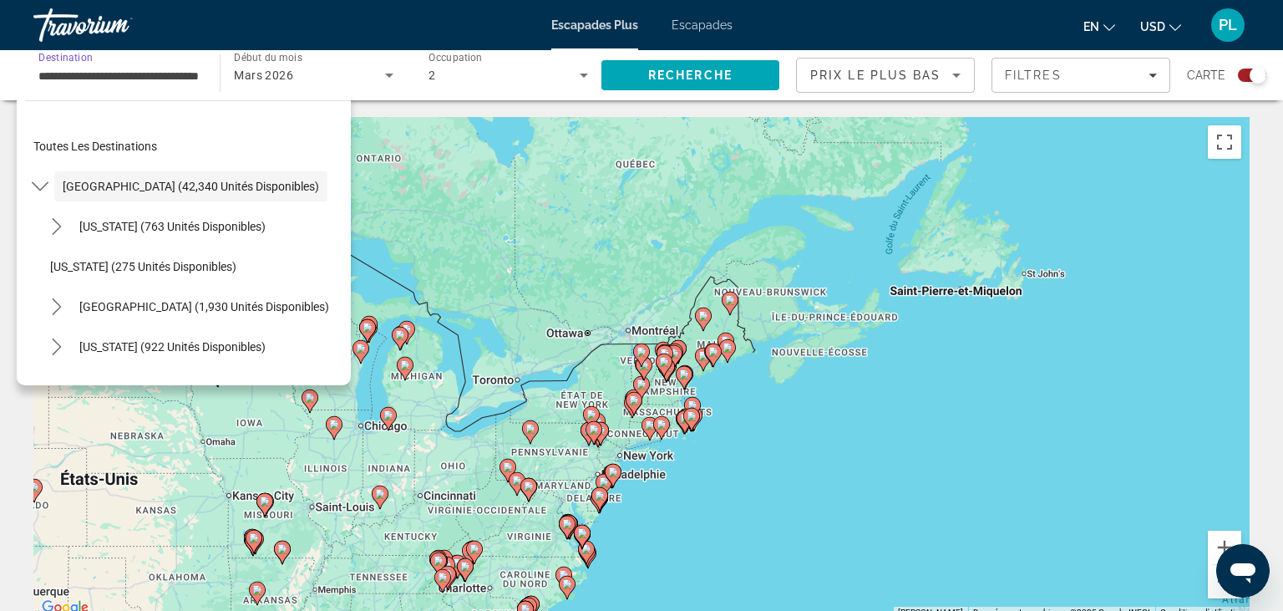
click at [139, 79] on input "**********" at bounding box center [118, 76] width 160 height 20
click at [144, 68] on input "**********" at bounding box center [118, 76] width 160 height 20
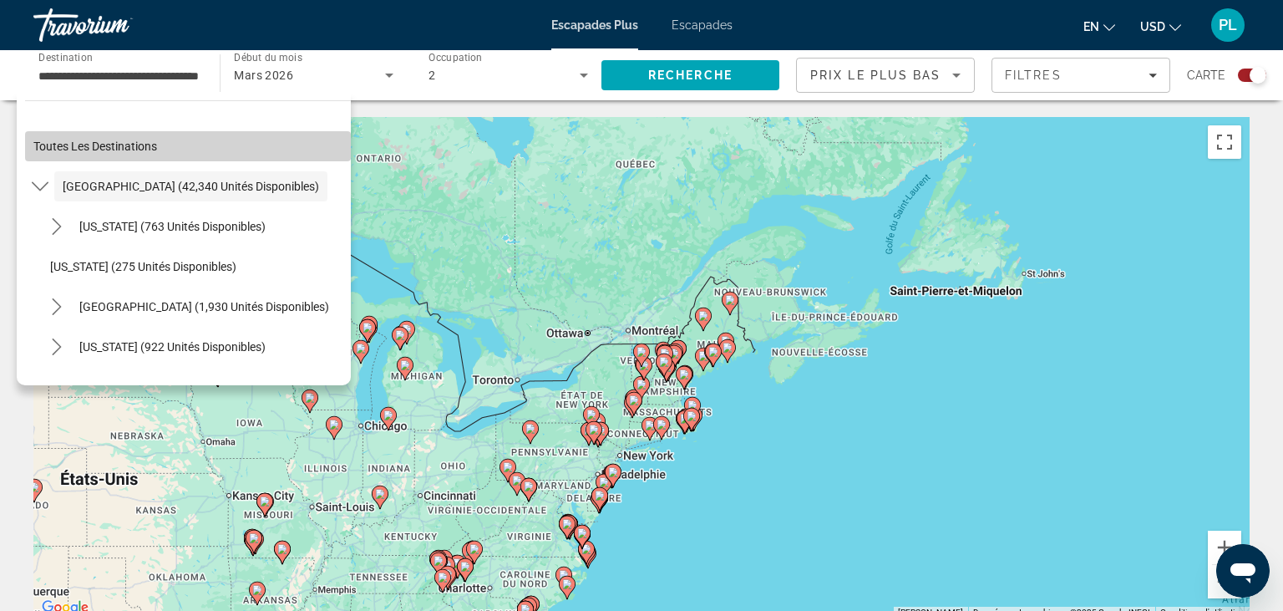
click at [80, 132] on span "Sélectionner une destination: Toutes les destinations" at bounding box center [188, 146] width 326 height 40
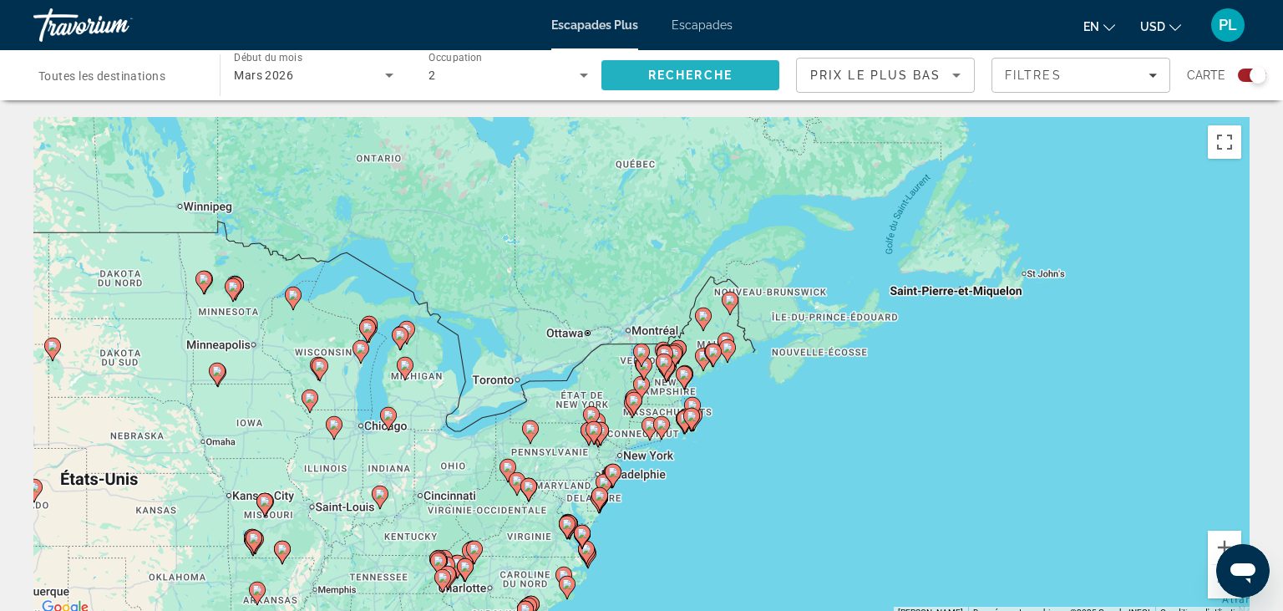
click at [604, 71] on span "Recherche" at bounding box center [690, 75] width 178 height 40
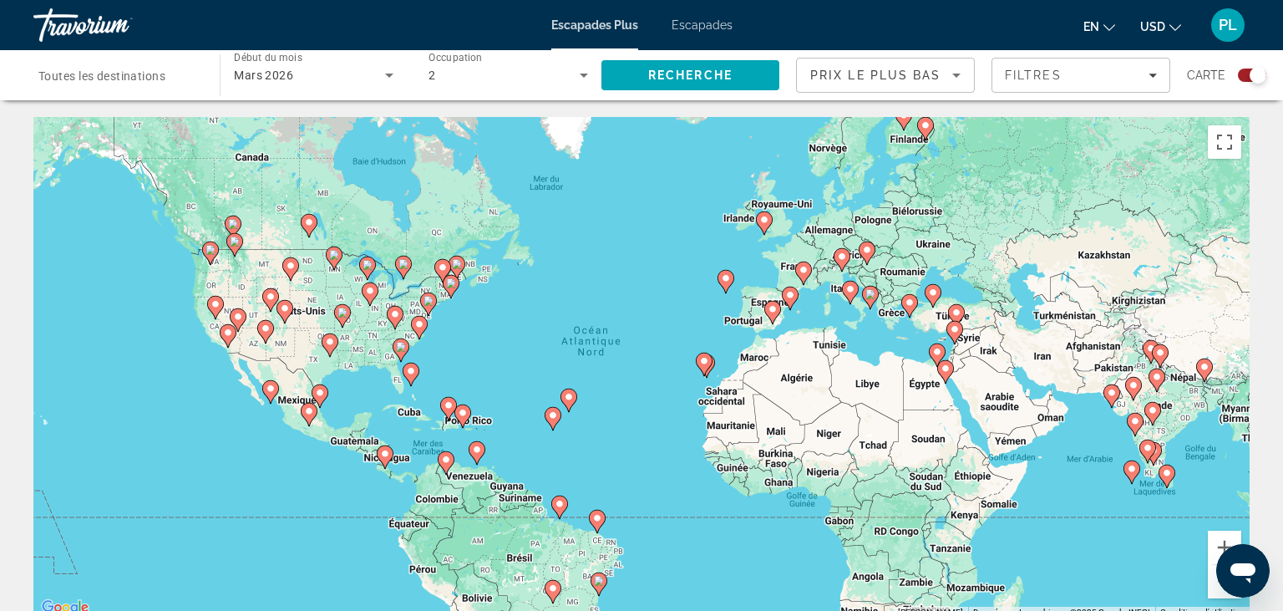
click at [770, 319] on gmp-advanced-marker "Contenu principal" at bounding box center [772, 312] width 17 height 25
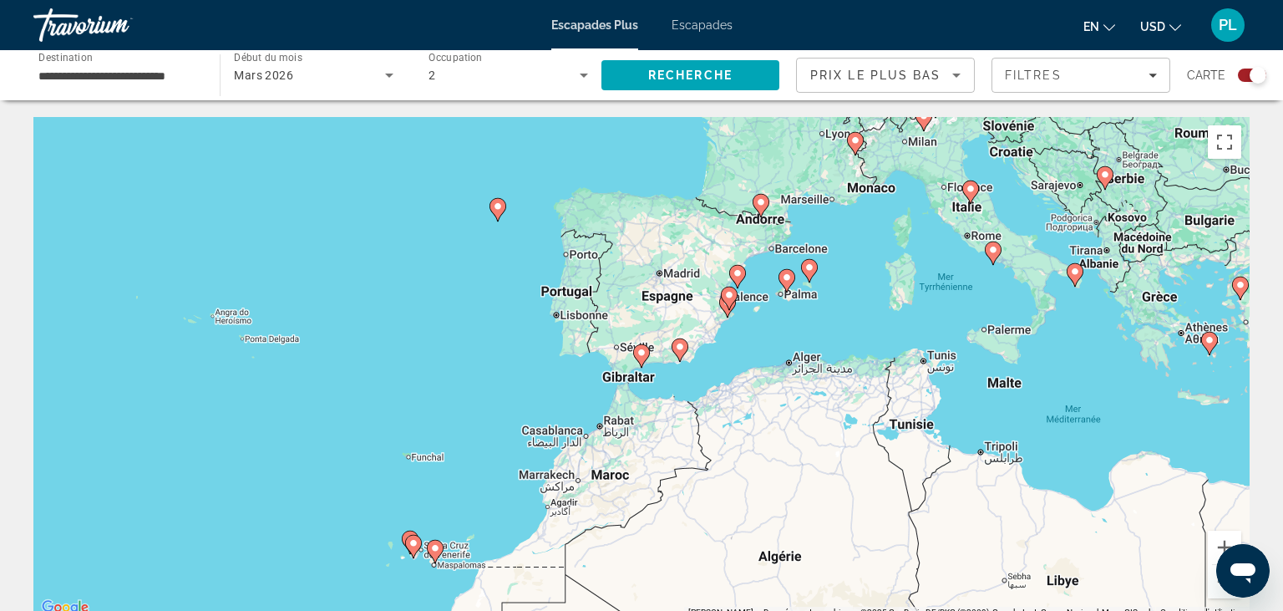
click at [996, 254] on image "Contenu principal" at bounding box center [993, 250] width 10 height 10
type input "**********"
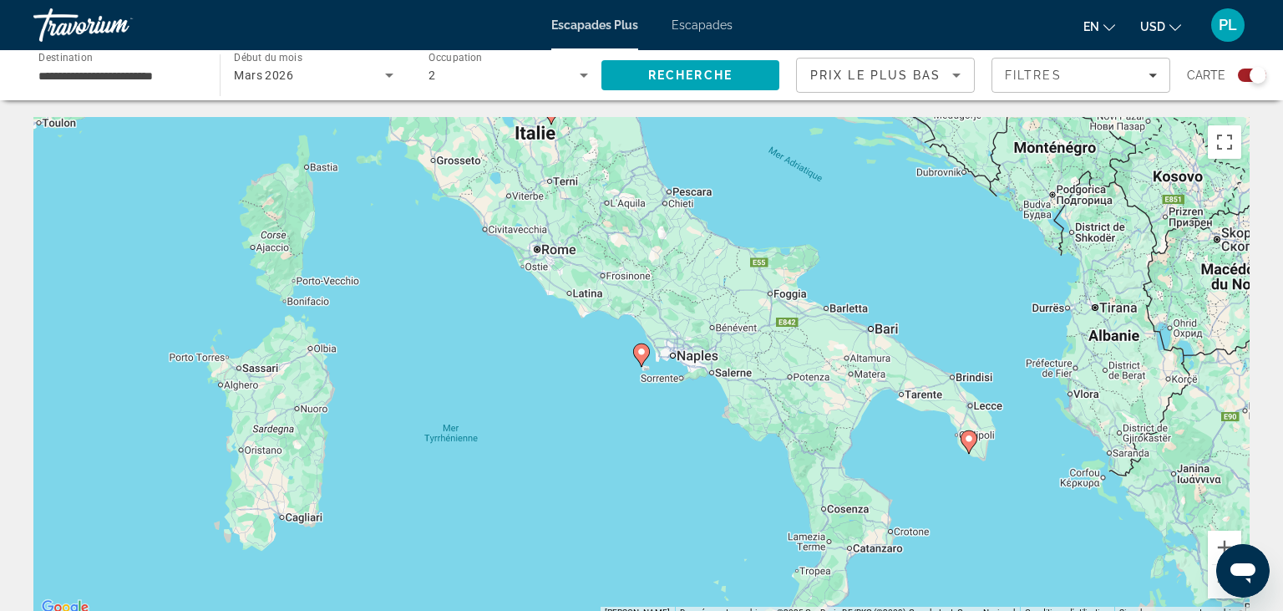
click at [640, 361] on icon "Contenu principal" at bounding box center [641, 355] width 15 height 22
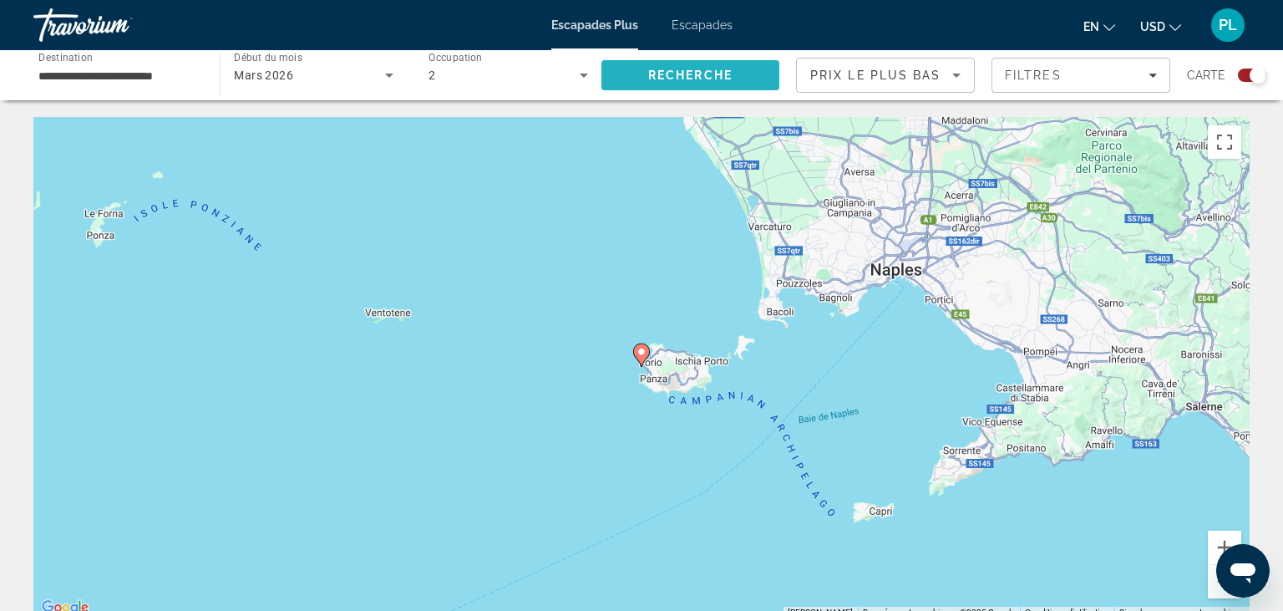
click at [633, 80] on span "Recherche" at bounding box center [690, 75] width 178 height 40
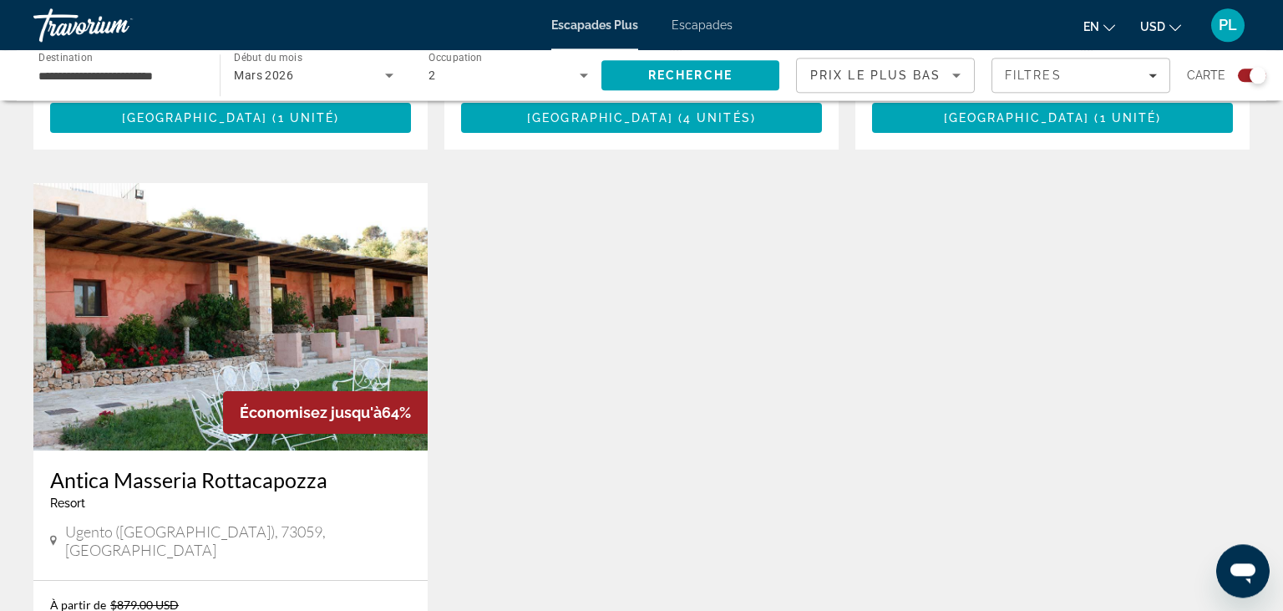
scroll to position [1737, 0]
